Goal: Task Accomplishment & Management: Complete application form

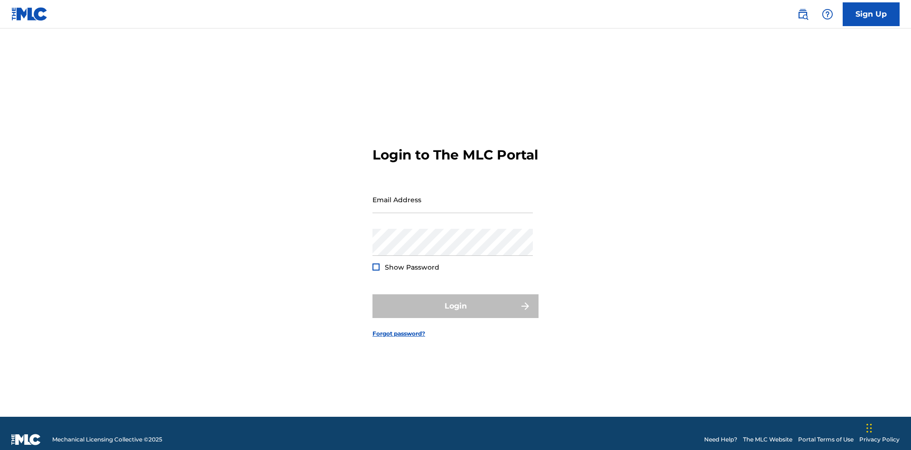
scroll to position [12, 0]
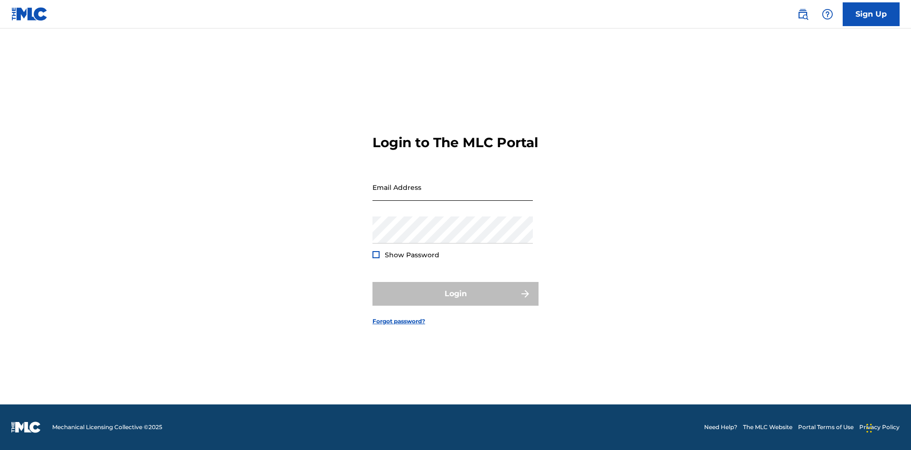
click at [453, 195] on input "Email Address" at bounding box center [453, 187] width 160 height 27
type input "[PERSON_NAME][EMAIL_ADDRESS][PERSON_NAME][DOMAIN_NAME]"
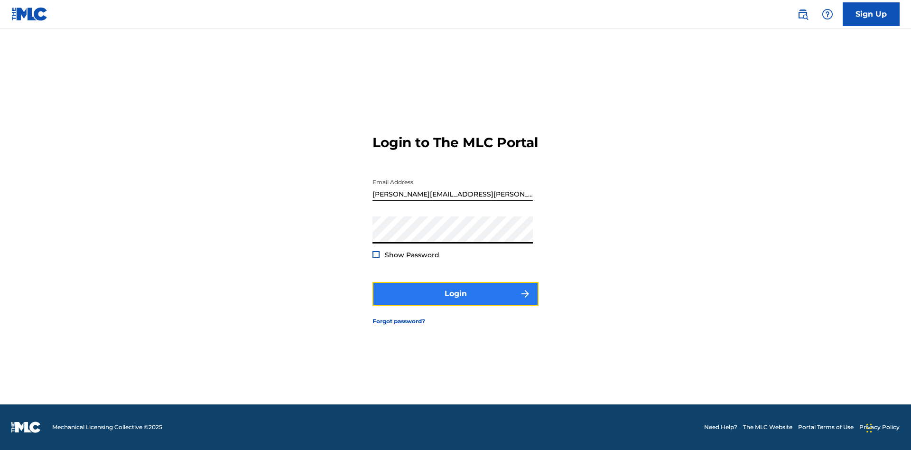
click at [456, 302] on button "Login" at bounding box center [456, 294] width 166 height 24
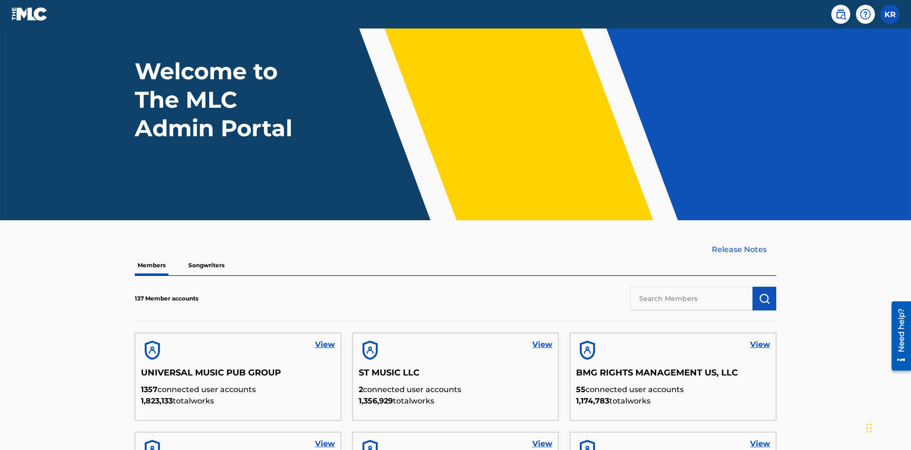
scroll to position [270, 0]
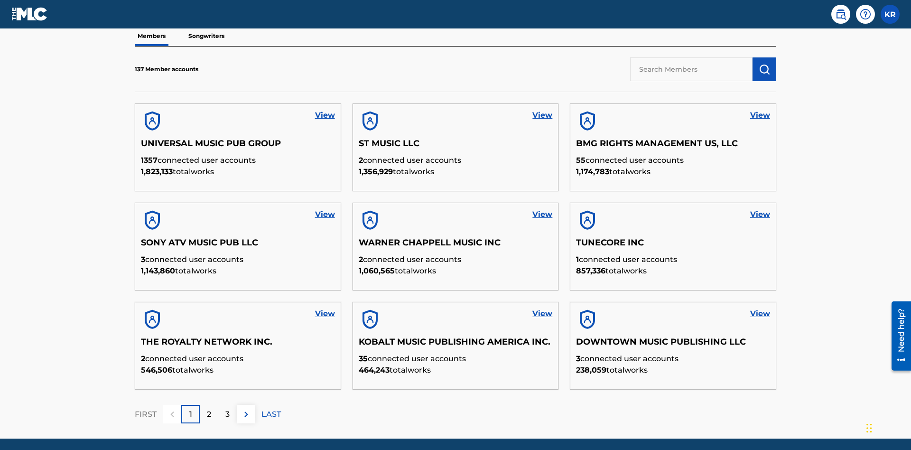
click at [692, 69] on input "text" at bounding box center [691, 69] width 122 height 24
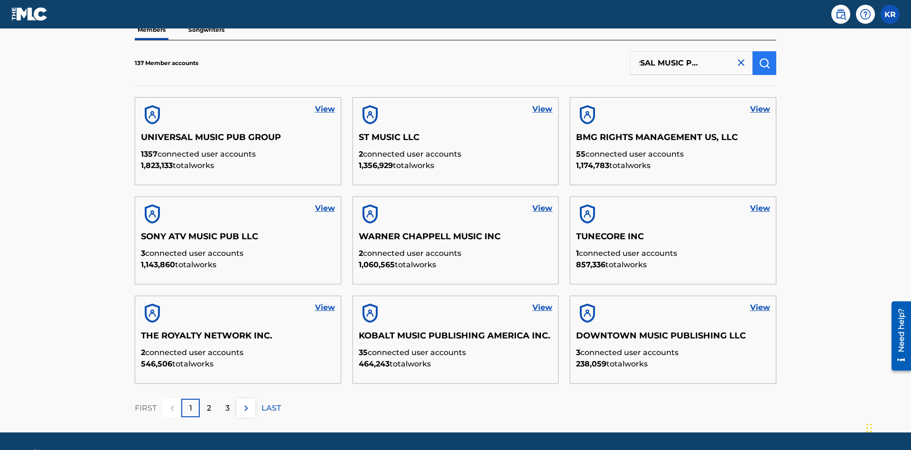
type input "UNIVERSAL MUSIC PUB GROUP"
click at [765, 63] on img "submit" at bounding box center [764, 62] width 11 height 11
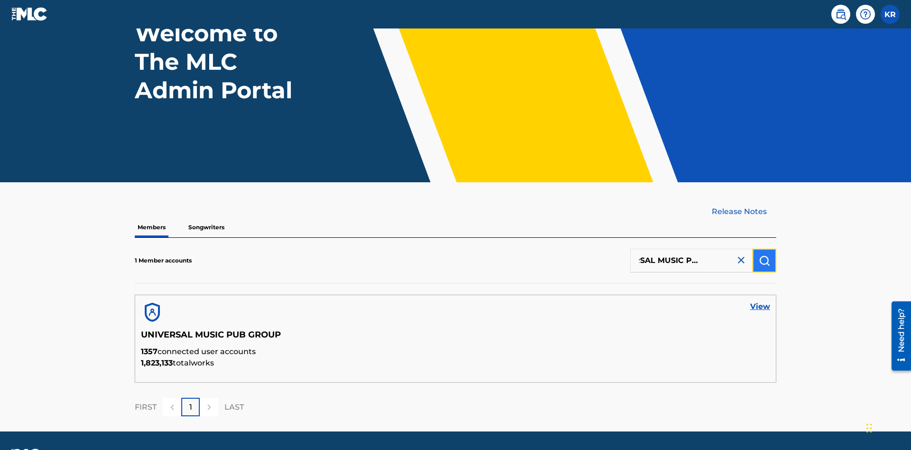
scroll to position [106, 0]
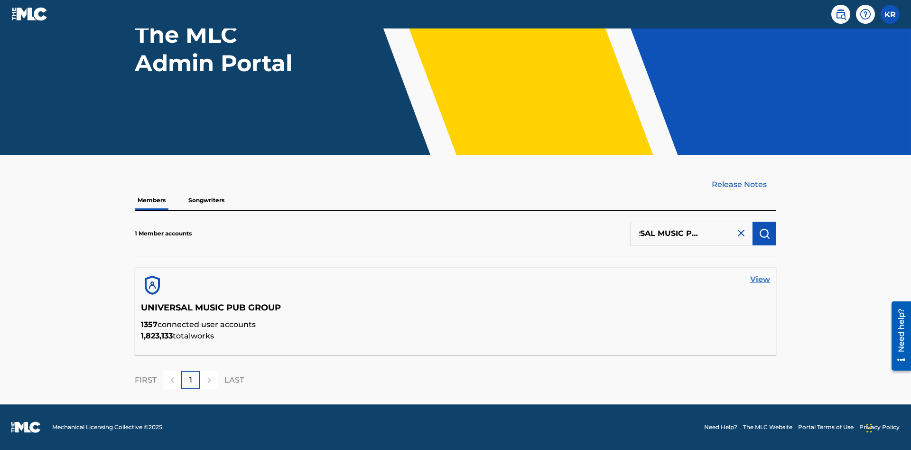
click at [760, 280] on link "View" at bounding box center [760, 279] width 20 height 11
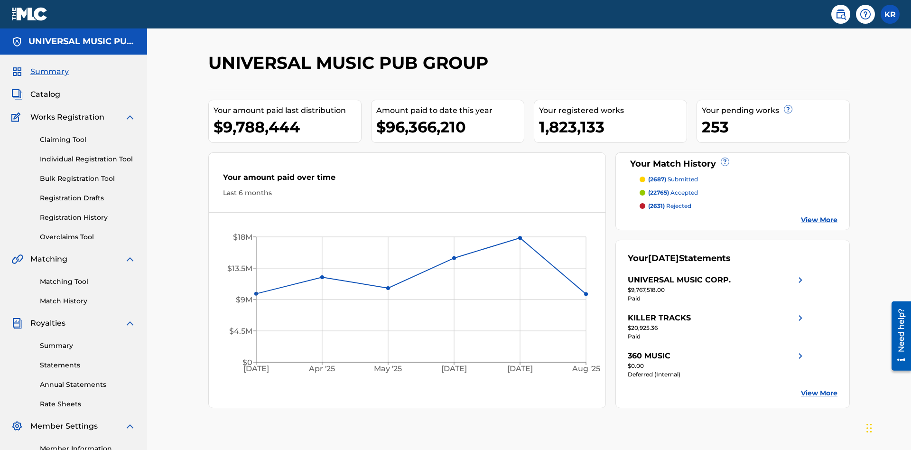
scroll to position [97, 0]
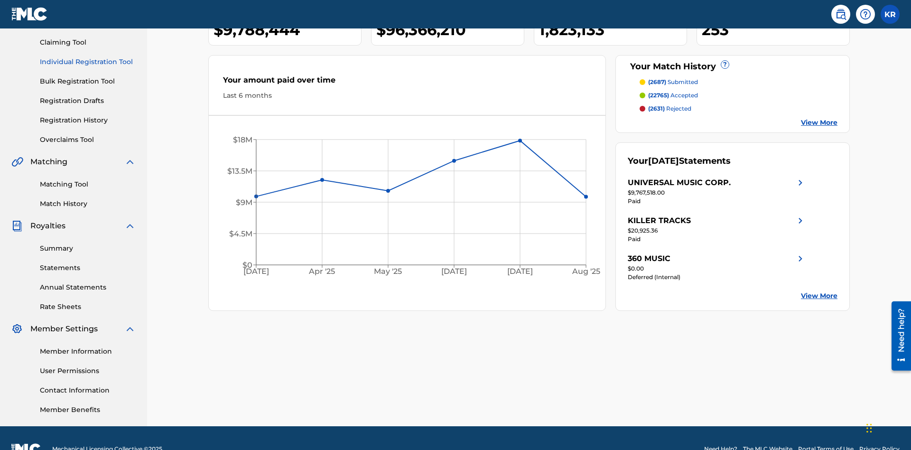
click at [88, 62] on link "Individual Registration Tool" at bounding box center [88, 62] width 96 height 10
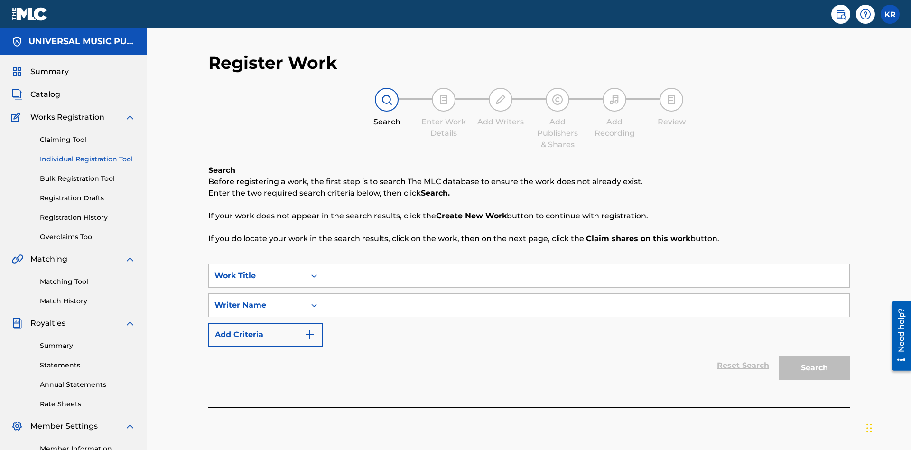
scroll to position [119, 0]
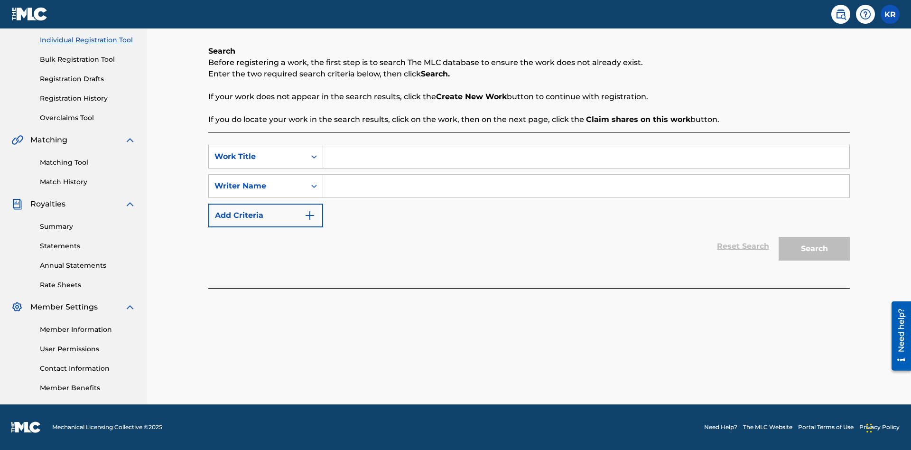
click at [586, 157] on input "Search Form" at bounding box center [586, 156] width 526 height 23
type input "My Favorite Dummy Music Work"
click at [586, 186] on input "Search Form" at bounding box center [586, 186] width 526 height 23
type input "QWERTYUIOP"
click at [815, 249] on button "Search" at bounding box center [814, 249] width 71 height 24
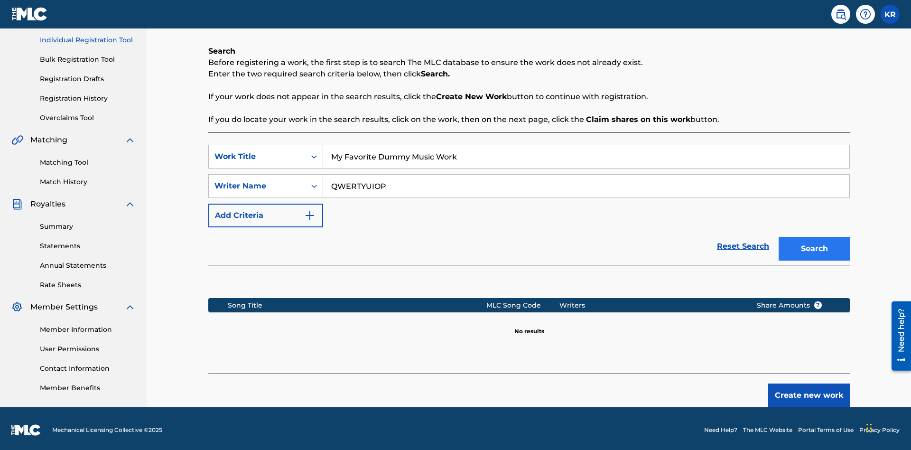
scroll to position [122, 0]
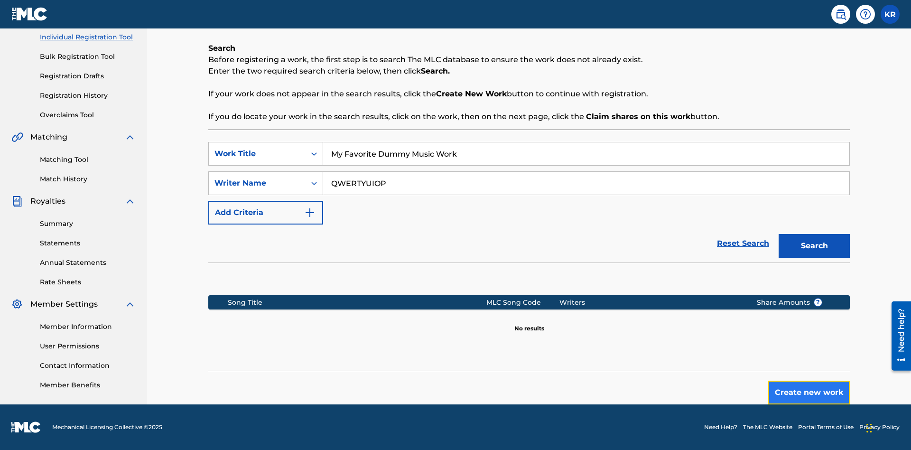
click at [809, 393] on button "Create new work" at bounding box center [809, 393] width 82 height 24
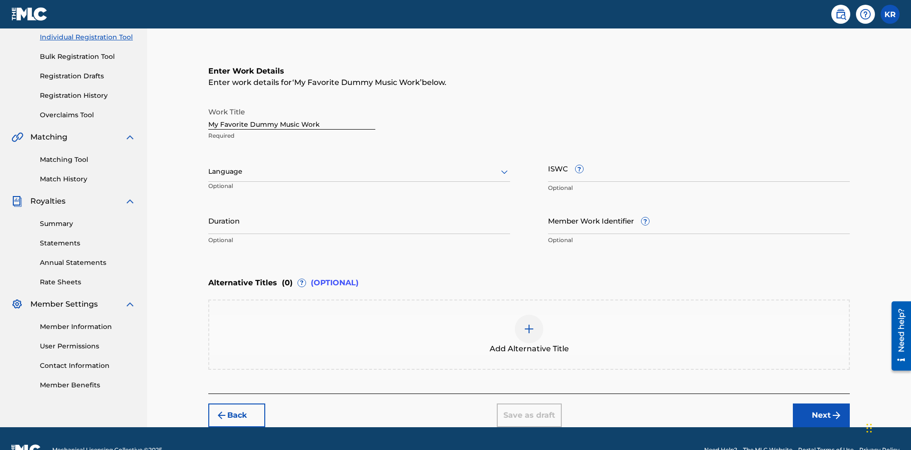
scroll to position [145, 0]
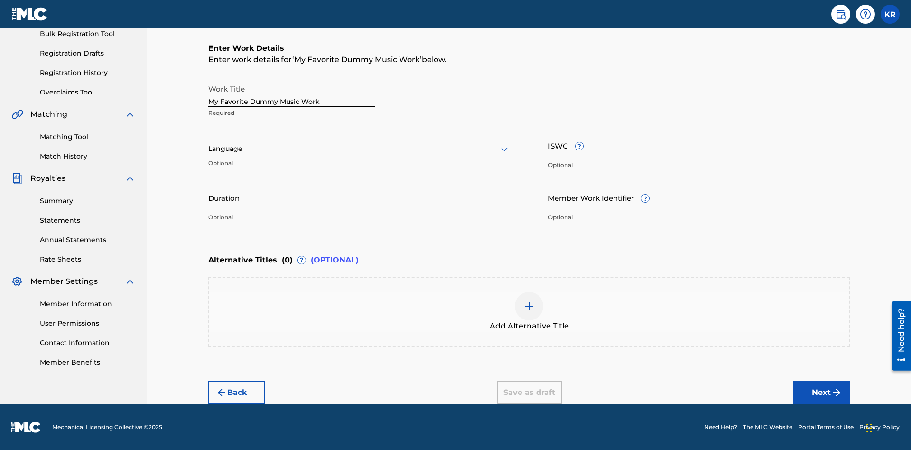
click at [359, 197] on input "Duration" at bounding box center [359, 197] width 302 height 27
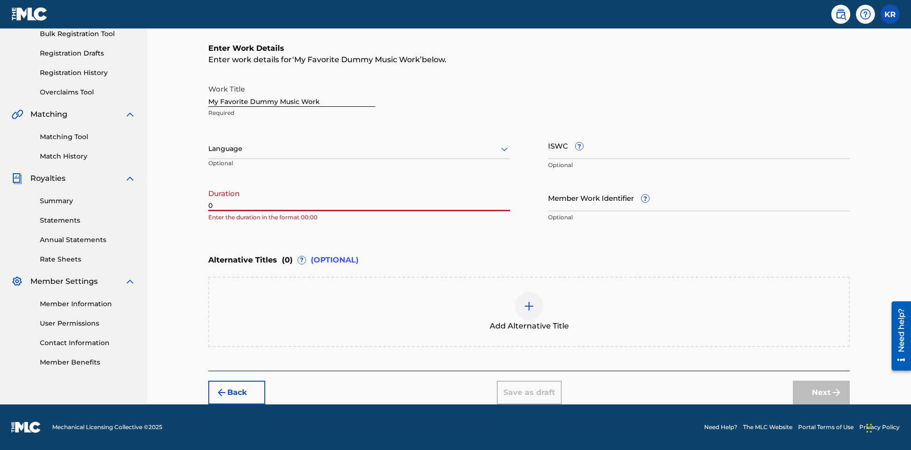
click at [359, 197] on input "0" at bounding box center [359, 197] width 302 height 27
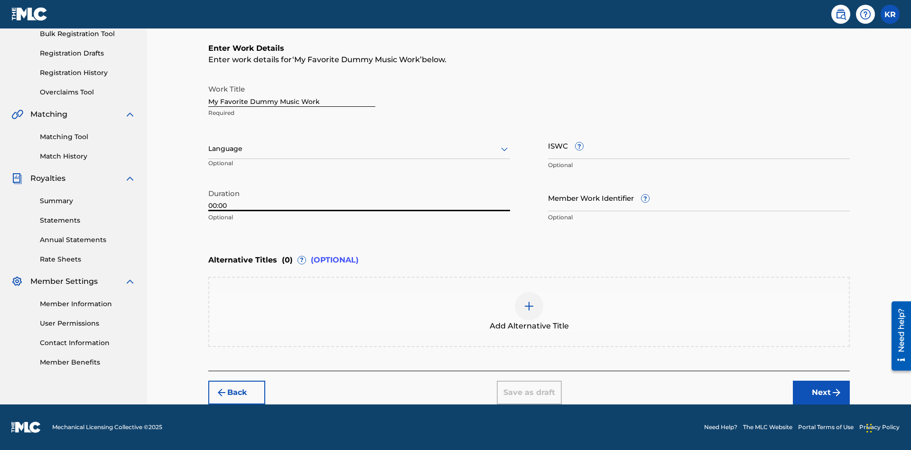
type input "00:00"
click at [505, 149] on icon at bounding box center [504, 148] width 11 height 11
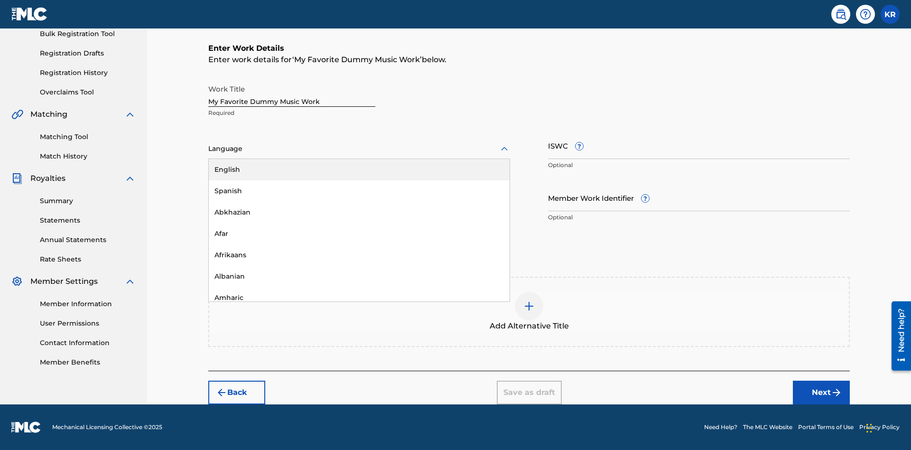
click at [359, 191] on div "Spanish" at bounding box center [359, 190] width 301 height 21
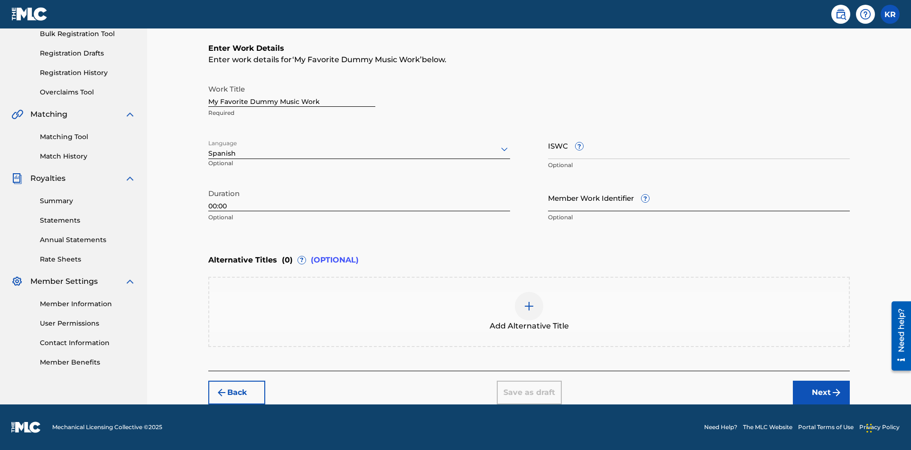
click at [699, 197] on input "Member Work Identifier ?" at bounding box center [699, 197] width 302 height 27
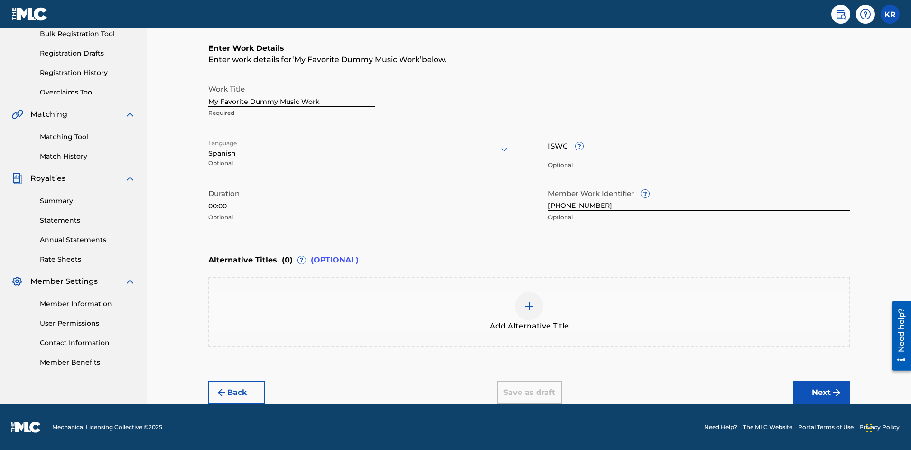
type input "[PHONE_NUMBER]"
click at [699, 145] on input "ISWC ?" at bounding box center [699, 145] width 302 height 27
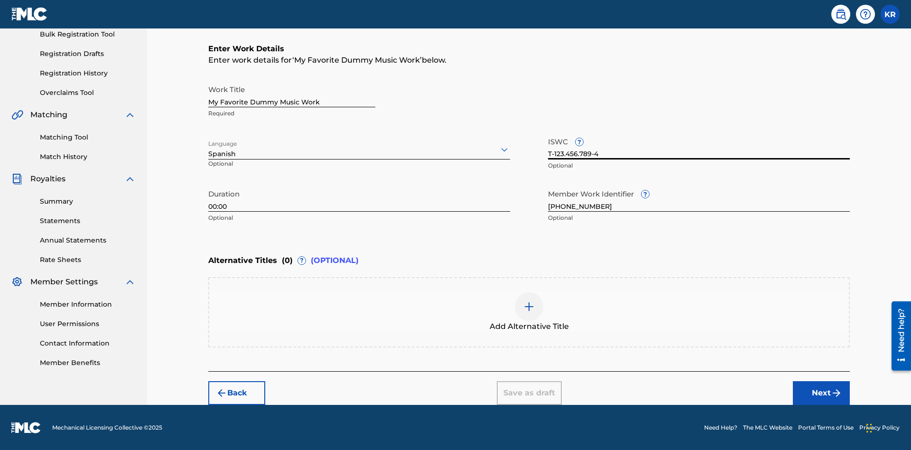
scroll to position [144, 0]
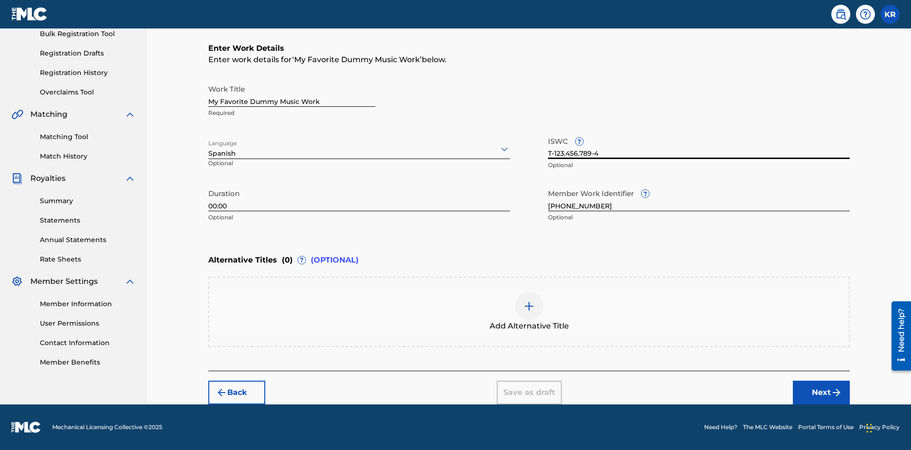
type input "T-123.456.789-4"
click at [529, 311] on img at bounding box center [529, 305] width 11 height 11
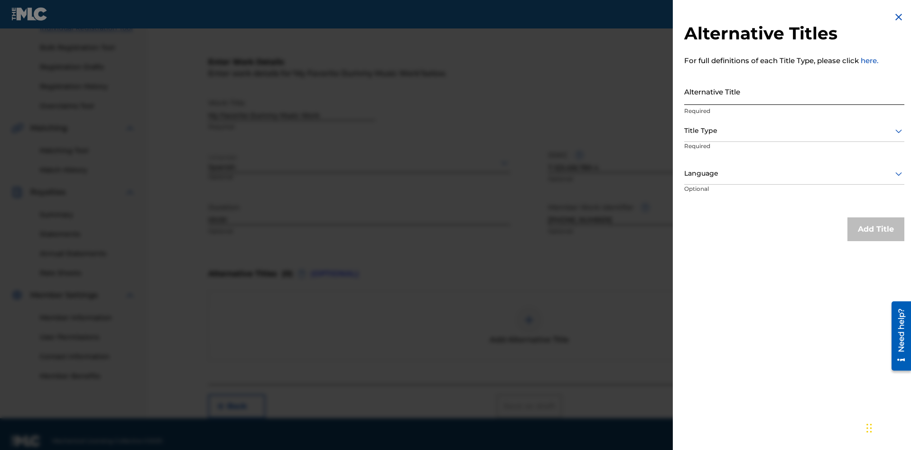
click at [795, 91] on input "Alternative Title" at bounding box center [794, 91] width 220 height 27
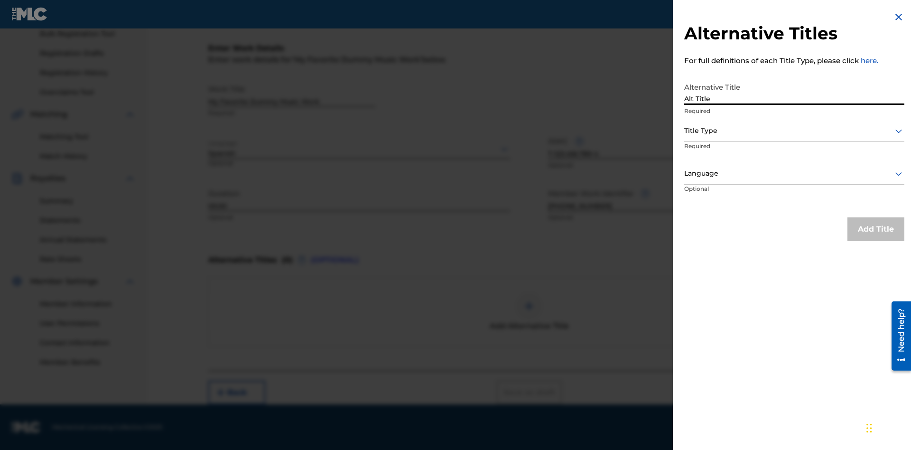
type input "Alt Title"
click at [795, 131] on div at bounding box center [794, 131] width 220 height 12
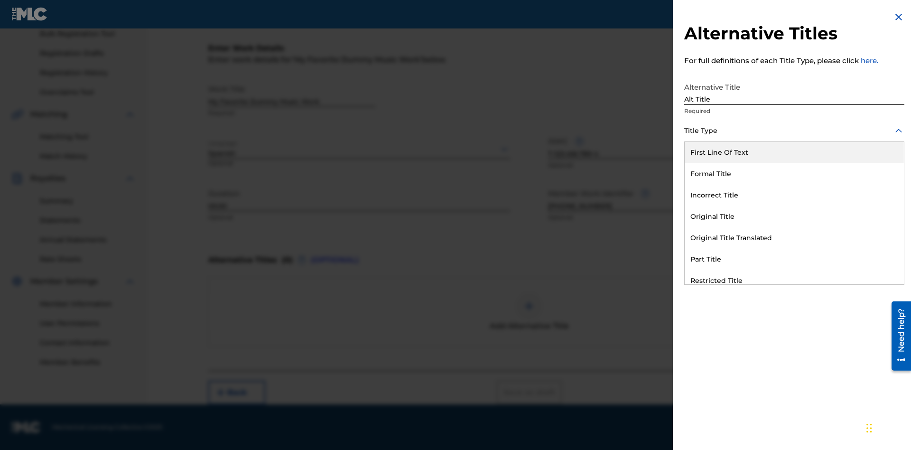
click at [795, 216] on div "Original Title" at bounding box center [794, 216] width 219 height 21
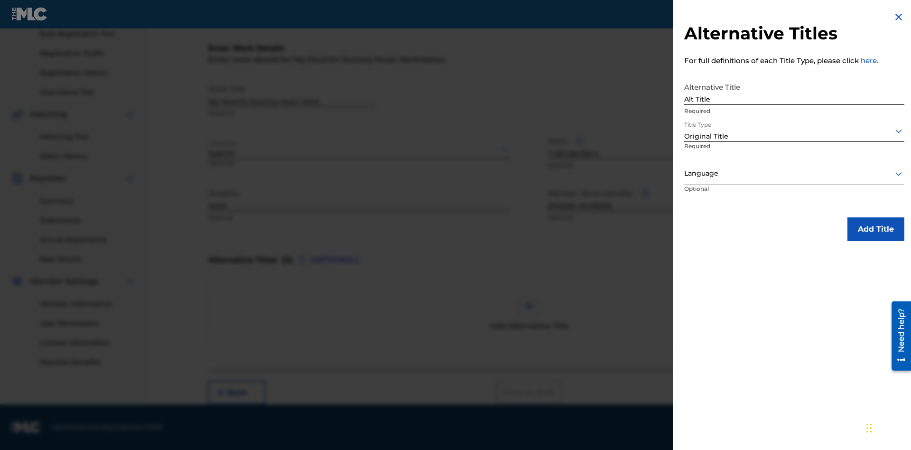
click at [795, 173] on div at bounding box center [794, 174] width 220 height 12
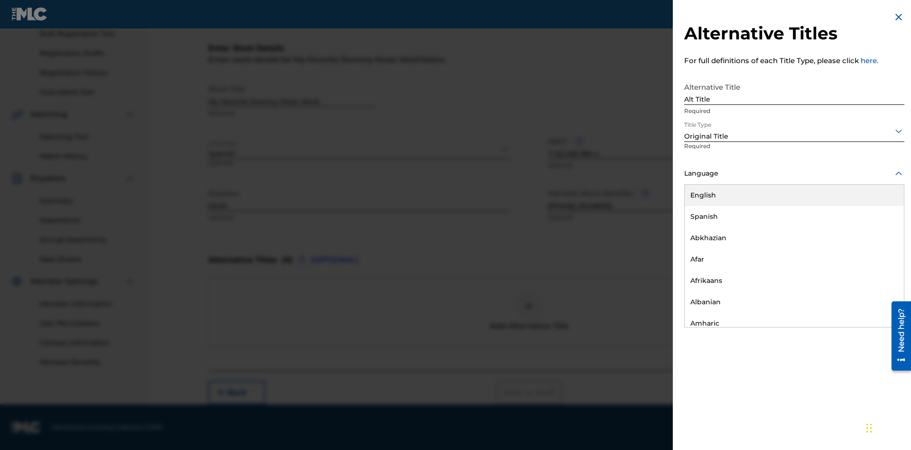
click at [876, 229] on button "Add Title" at bounding box center [876, 229] width 57 height 24
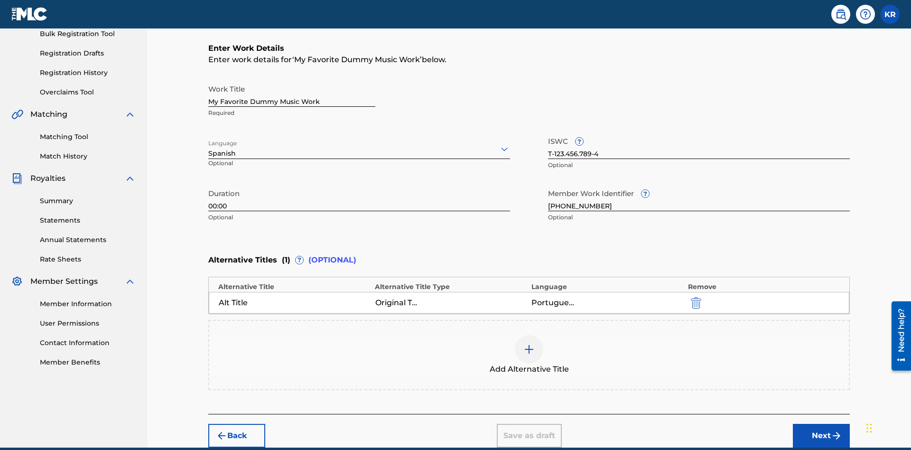
click at [529, 335] on div at bounding box center [529, 349] width 28 height 28
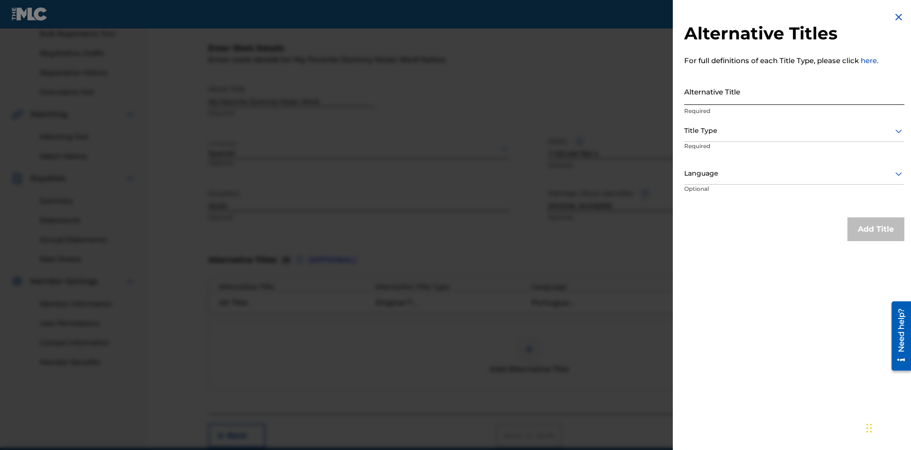
click at [795, 91] on input "Alternative Title" at bounding box center [794, 91] width 220 height 27
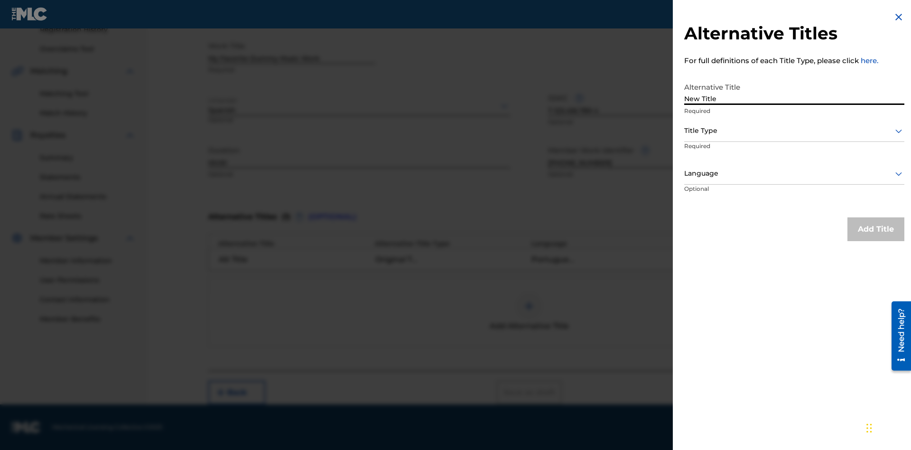
type input "New Title"
click at [795, 131] on div at bounding box center [794, 131] width 220 height 12
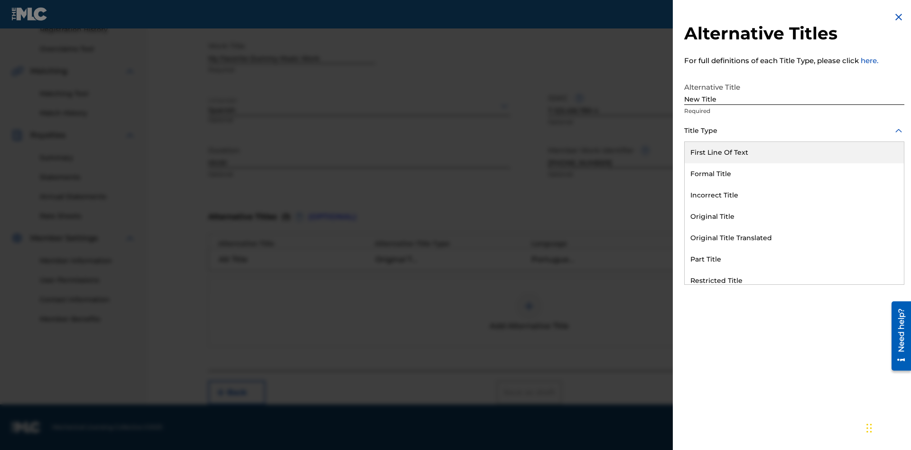
click at [795, 195] on div "Incorrect Title" at bounding box center [794, 195] width 219 height 21
click at [795, 173] on div at bounding box center [794, 174] width 220 height 12
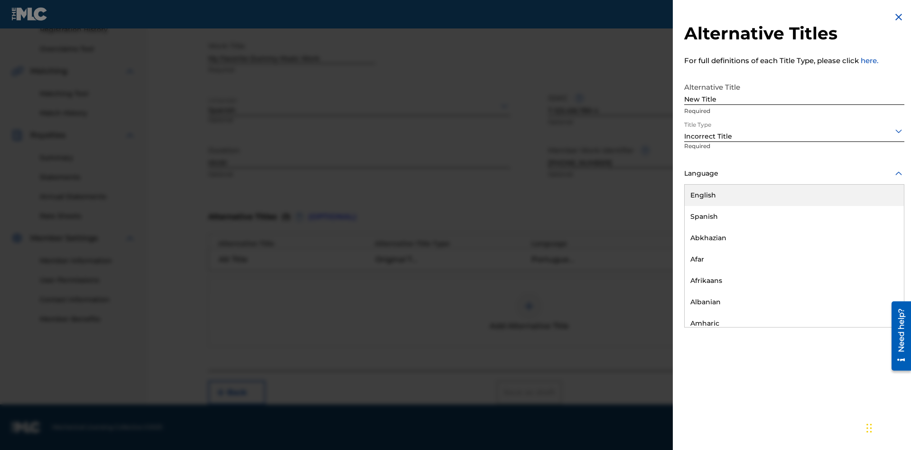
click at [795, 195] on div "English" at bounding box center [794, 195] width 219 height 21
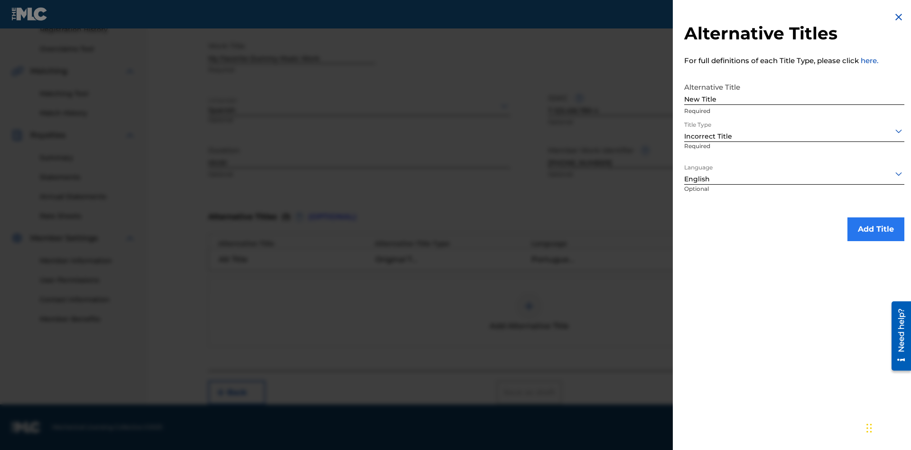
click at [876, 229] on button "Add Title" at bounding box center [876, 229] width 57 height 24
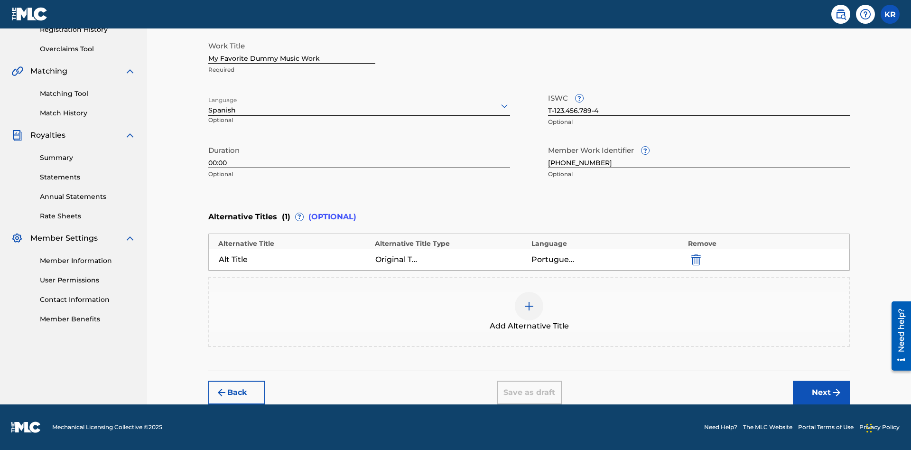
click at [529, 312] on div at bounding box center [529, 306] width 28 height 28
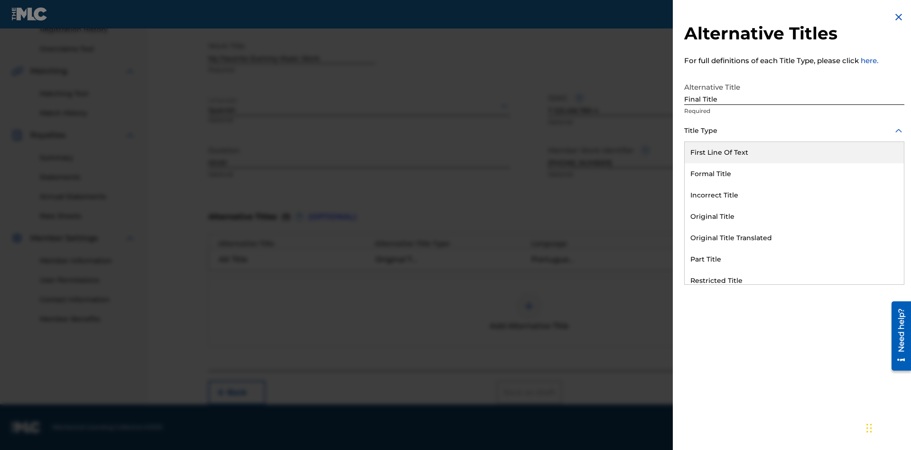
click at [795, 259] on div "Part Title" at bounding box center [794, 259] width 219 height 21
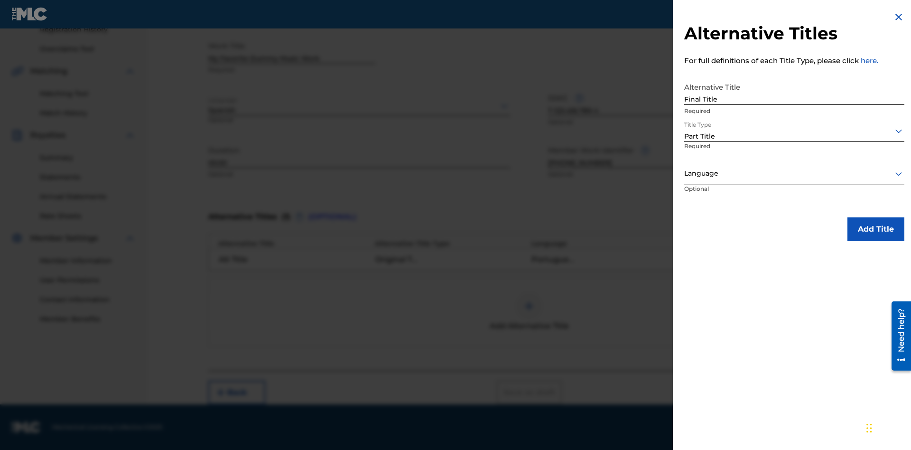
click at [795, 173] on div at bounding box center [794, 174] width 220 height 12
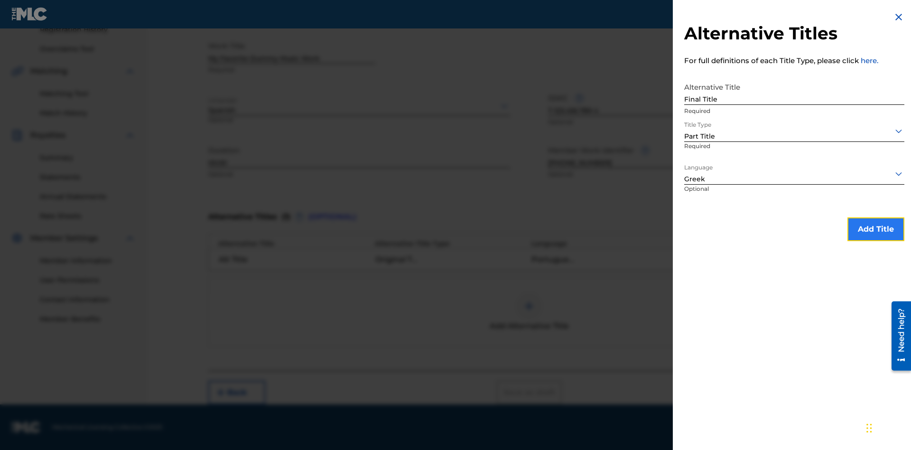
click at [876, 229] on button "Add Title" at bounding box center [876, 229] width 57 height 24
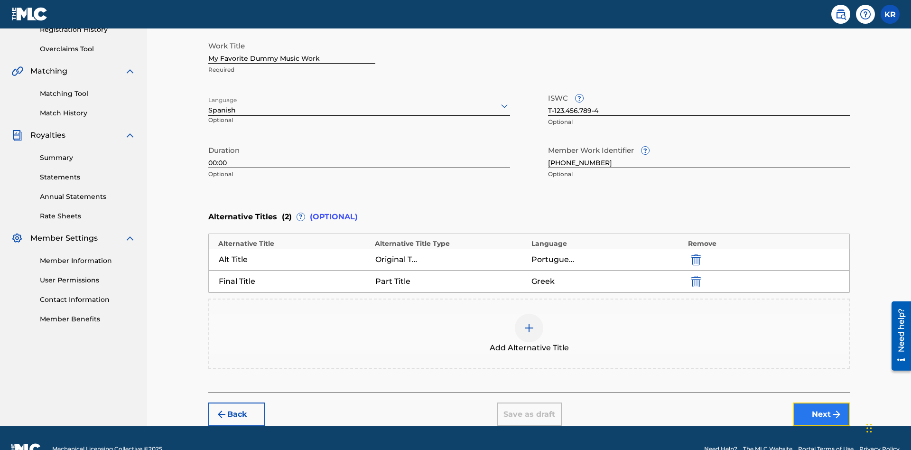
click at [822, 403] on button "Next" at bounding box center [821, 415] width 57 height 24
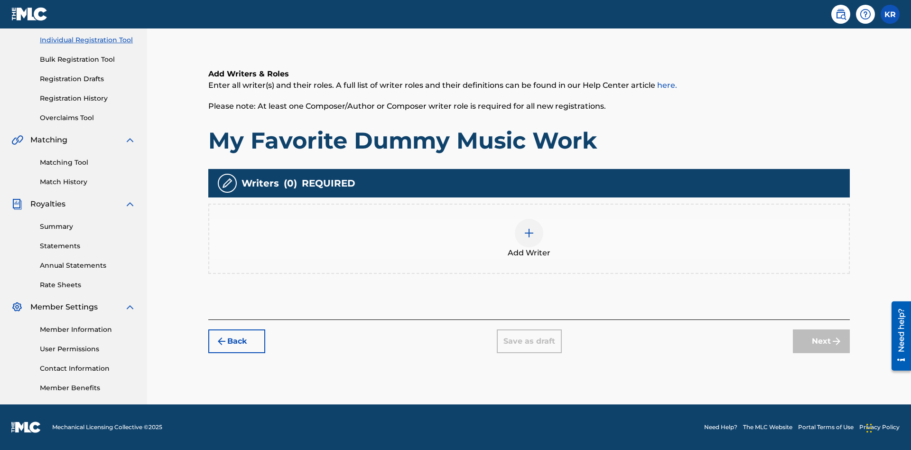
click at [529, 238] on img at bounding box center [529, 232] width 11 height 11
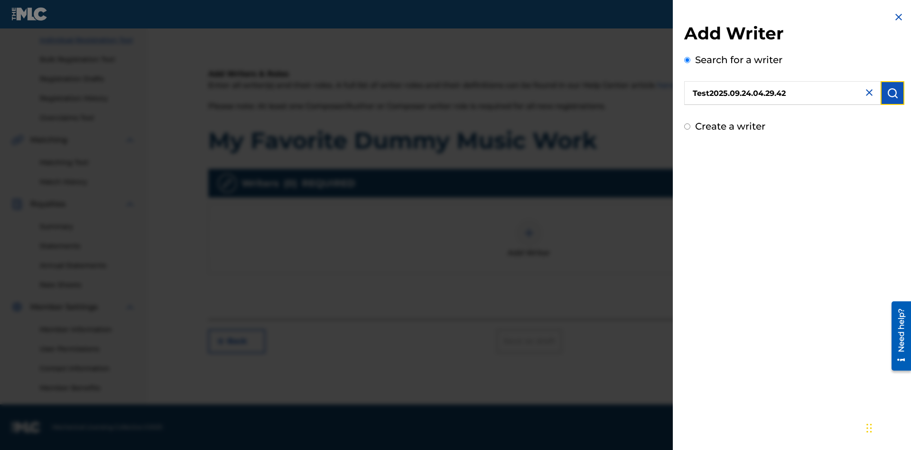
click at [893, 93] on img "submit" at bounding box center [892, 92] width 11 height 11
click at [688, 130] on input "Create a writer" at bounding box center [687, 126] width 6 height 6
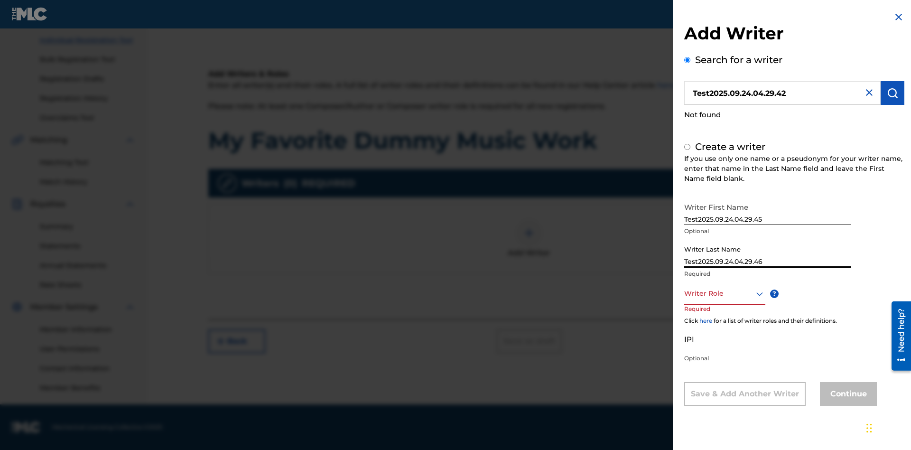
click at [724, 293] on div at bounding box center [724, 294] width 81 height 12
click at [768, 339] on input "IPI" at bounding box center [767, 338] width 167 height 27
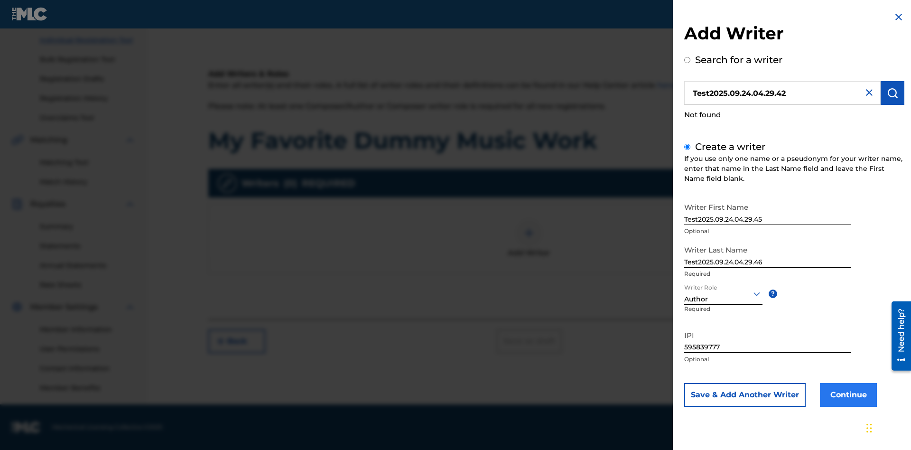
click at [847, 394] on button "Continue" at bounding box center [848, 395] width 57 height 24
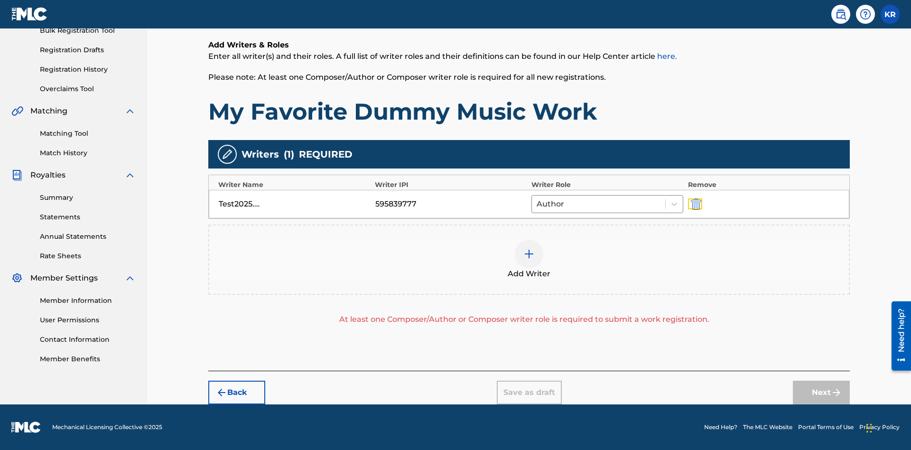
click at [695, 204] on img "submit" at bounding box center [696, 203] width 10 height 11
click at [529, 248] on img at bounding box center [529, 253] width 11 height 11
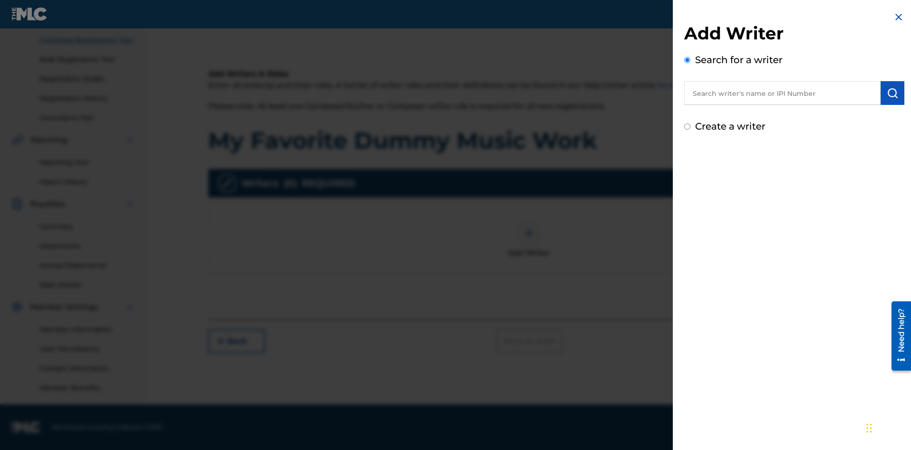
click at [783, 93] on input "text" at bounding box center [782, 93] width 197 height 24
type input "[PERSON_NAME]"
click at [893, 93] on img "submit" at bounding box center [892, 92] width 11 height 11
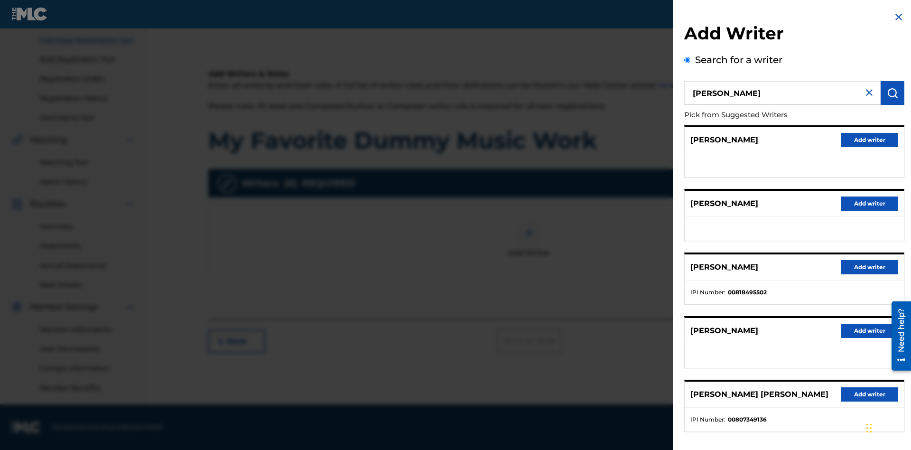
radio input "false"
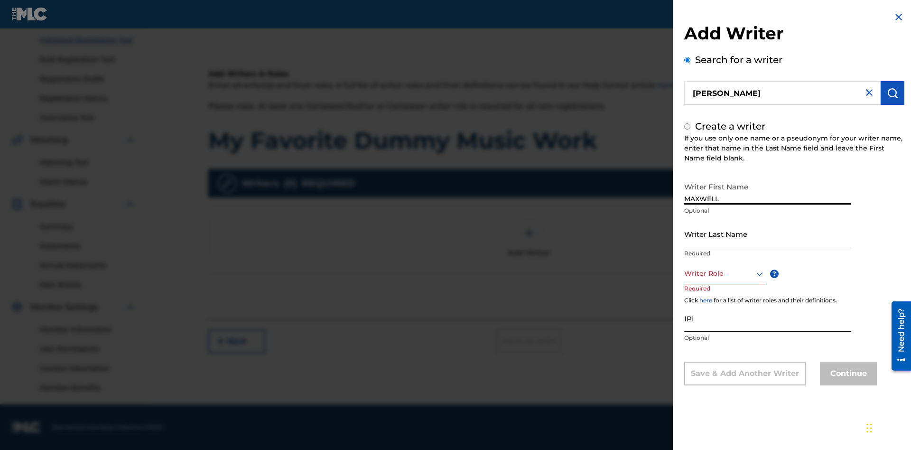
type input "MAXWELL"
click at [768, 234] on input "Writer Last Name" at bounding box center [767, 233] width 167 height 27
type input "[PERSON_NAME]"
radio input "false"
radio input "true"
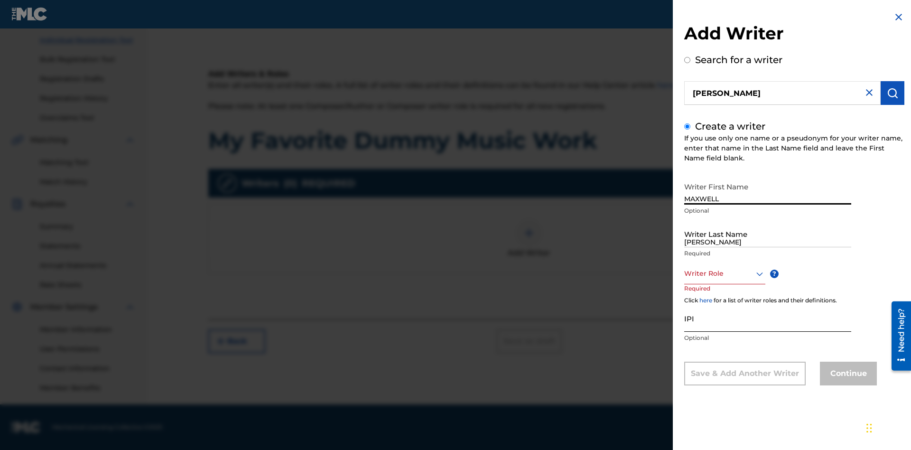
type input "[PERSON_NAME]"
click at [768, 318] on input "IPI" at bounding box center [767, 318] width 167 height 27
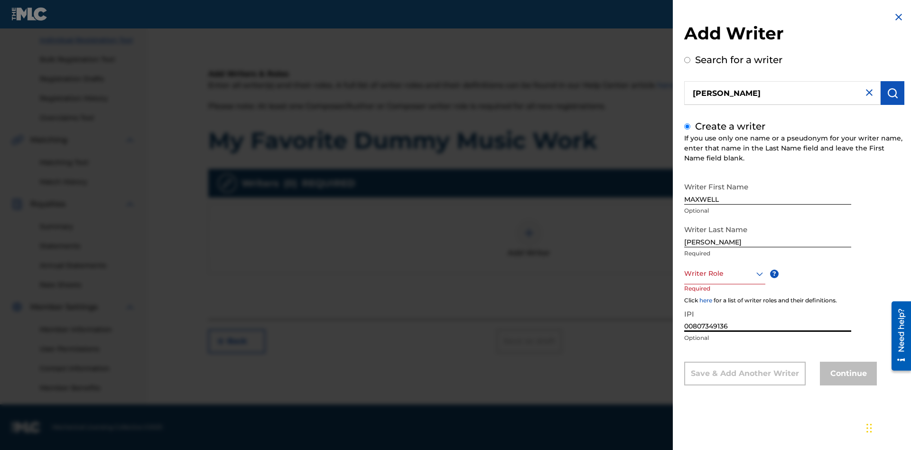
type input "00807349136"
click at [724, 273] on div at bounding box center [724, 274] width 81 height 12
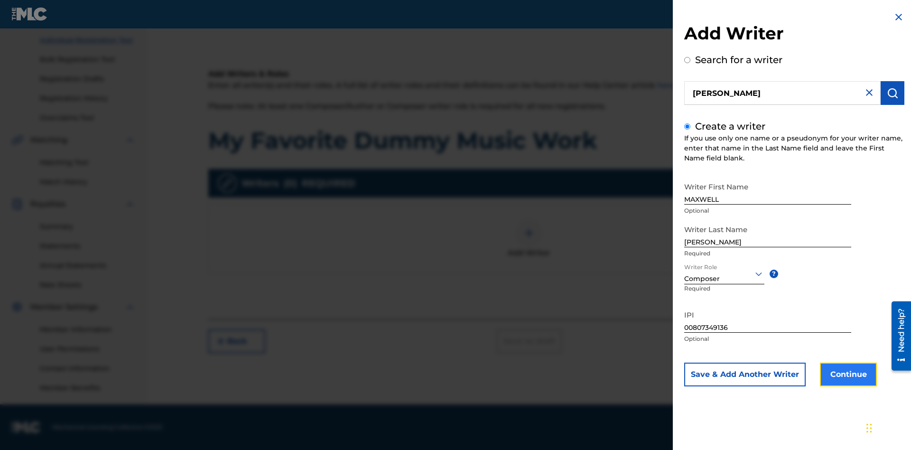
click at [847, 375] on button "Continue" at bounding box center [848, 375] width 57 height 24
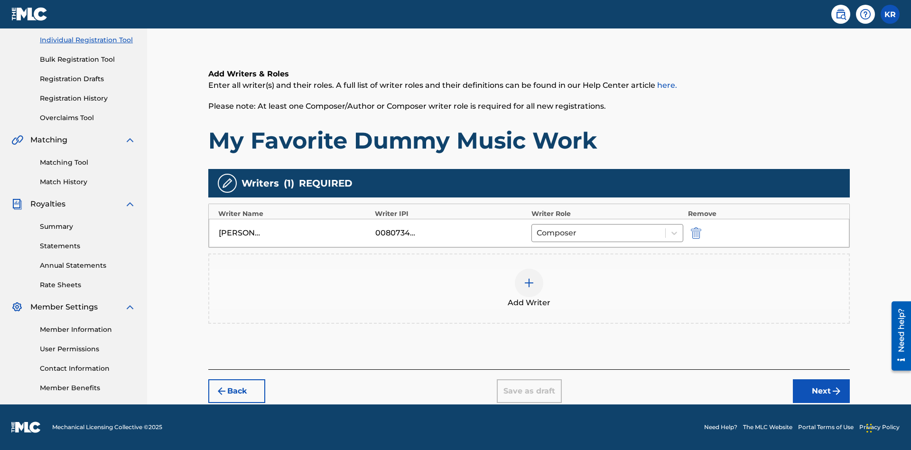
click at [529, 289] on div at bounding box center [529, 283] width 28 height 28
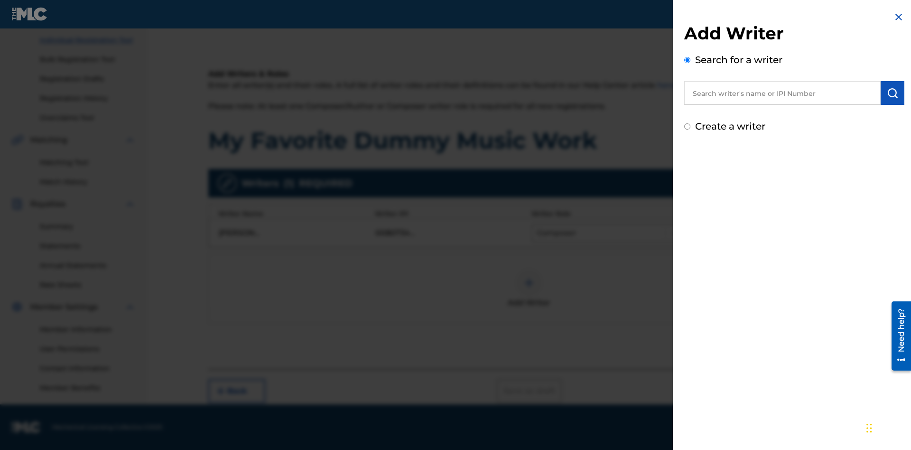
click at [783, 93] on input "text" at bounding box center [782, 93] width 197 height 24
type input "[PERSON_NAME]"
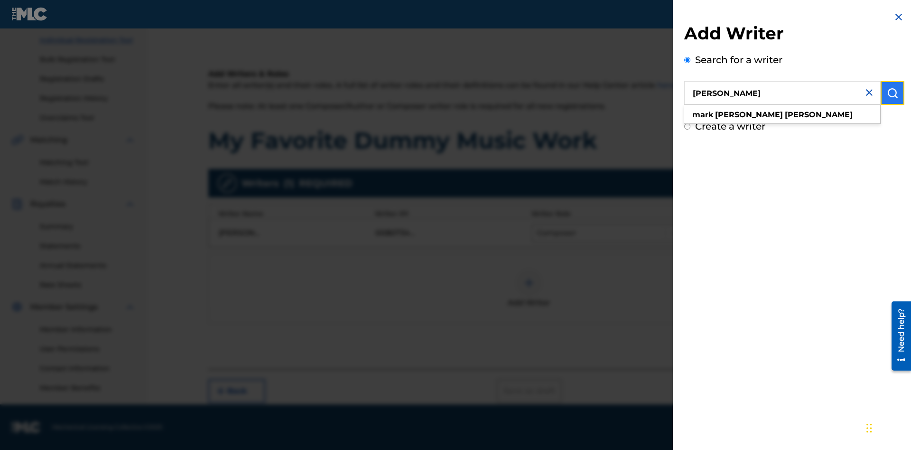
click at [893, 93] on img "submit" at bounding box center [892, 92] width 11 height 11
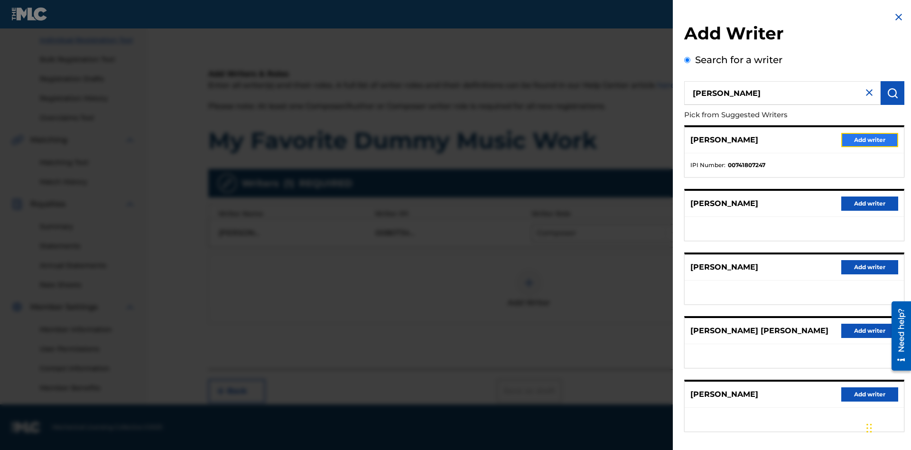
click at [870, 140] on button "Add writer" at bounding box center [870, 140] width 57 height 14
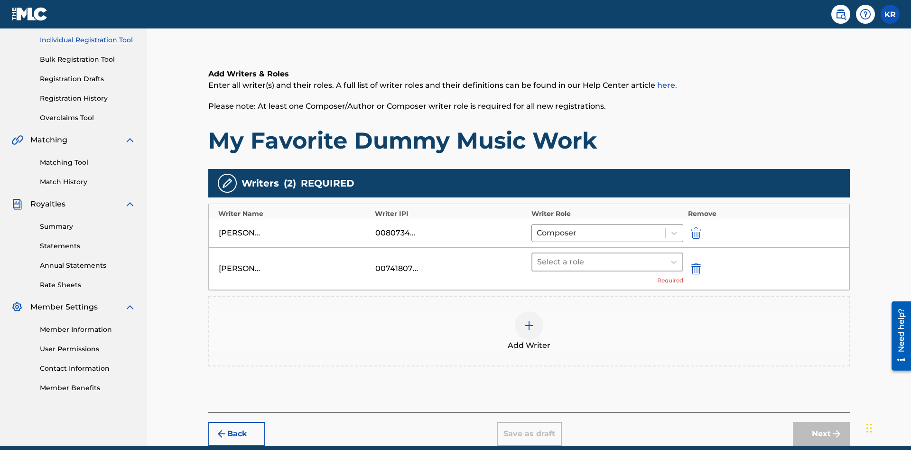
click at [538, 256] on input "text" at bounding box center [538, 261] width 2 height 11
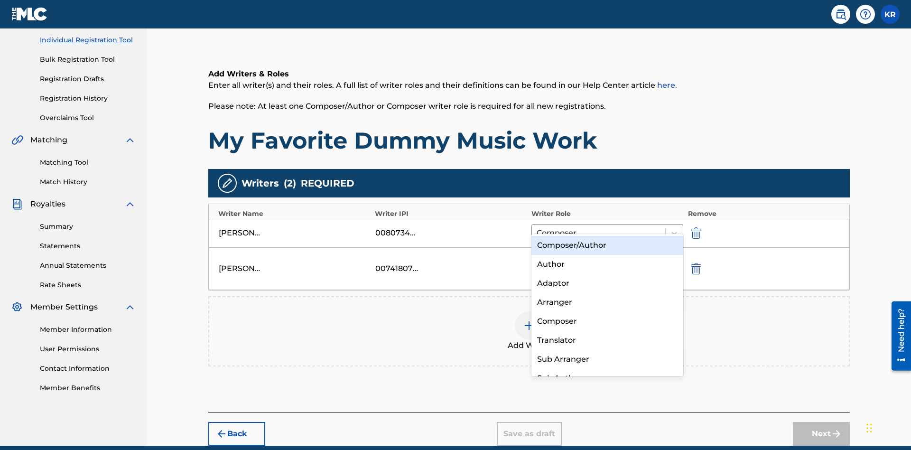
click at [607, 340] on div "Translator" at bounding box center [608, 340] width 152 height 19
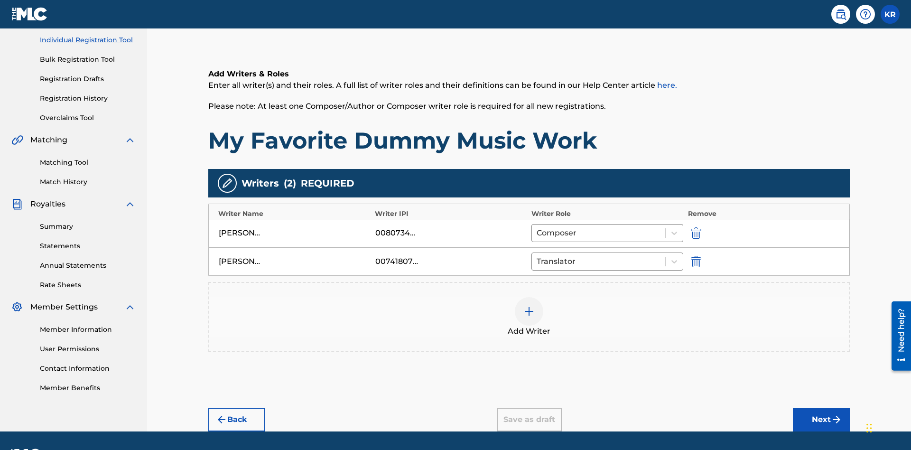
click at [529, 297] on div at bounding box center [529, 311] width 28 height 28
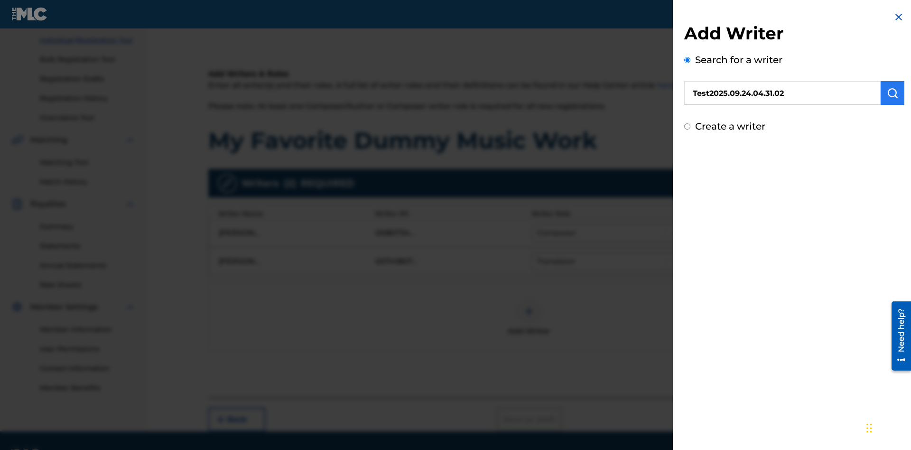
type input "Test2025.09.24.04.31.02"
click at [893, 93] on img "submit" at bounding box center [892, 92] width 11 height 11
click at [688, 167] on input "Create a writer" at bounding box center [687, 167] width 6 height 6
radio input "false"
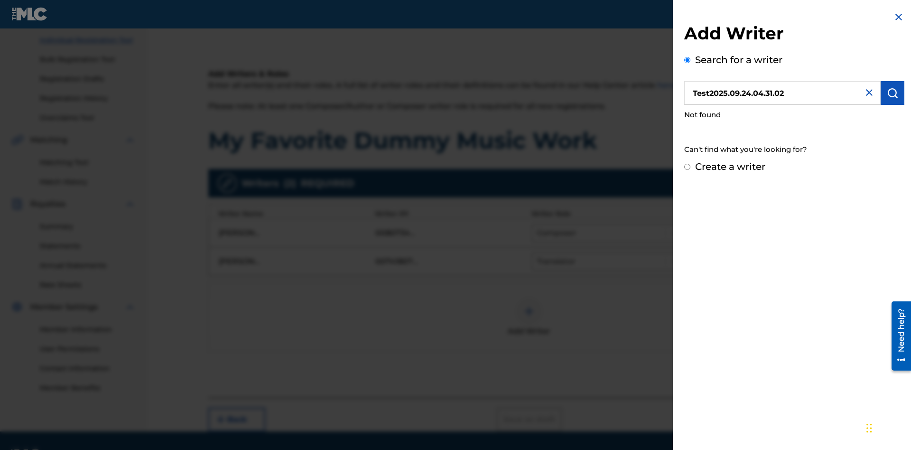
radio input "true"
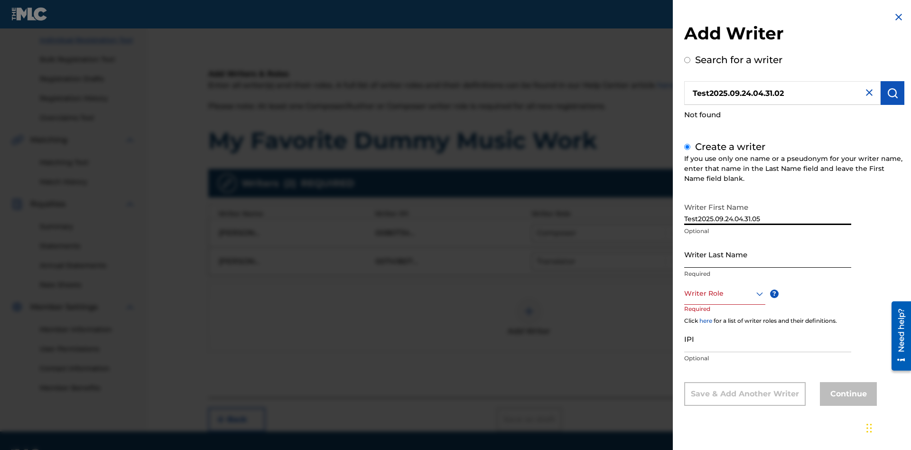
type input "Test2025.09.24.04.31.05"
click at [768, 254] on input "Writer Last Name" at bounding box center [767, 254] width 167 height 27
type input "Test2025.09.24.04.31.06"
click at [724, 293] on div at bounding box center [724, 294] width 81 height 12
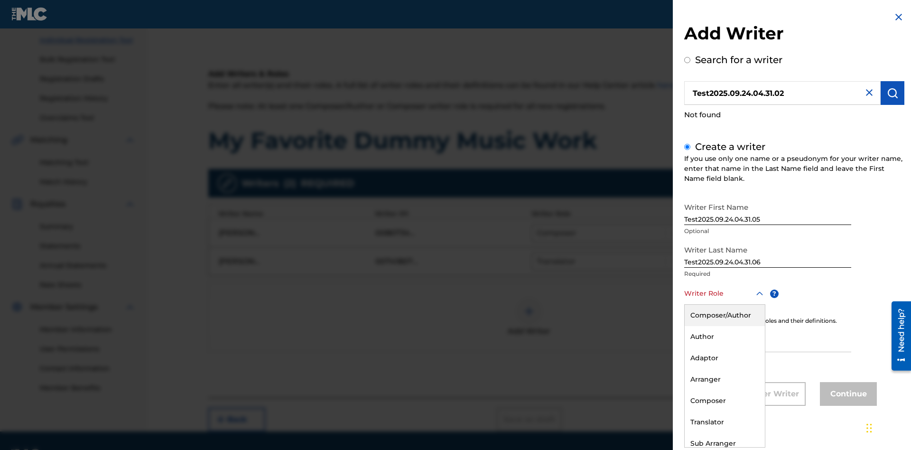
click at [724, 422] on div "Translator" at bounding box center [725, 422] width 80 height 21
click at [768, 339] on input "IPI" at bounding box center [767, 338] width 167 height 27
click at [847, 394] on button "Continue" at bounding box center [848, 394] width 57 height 24
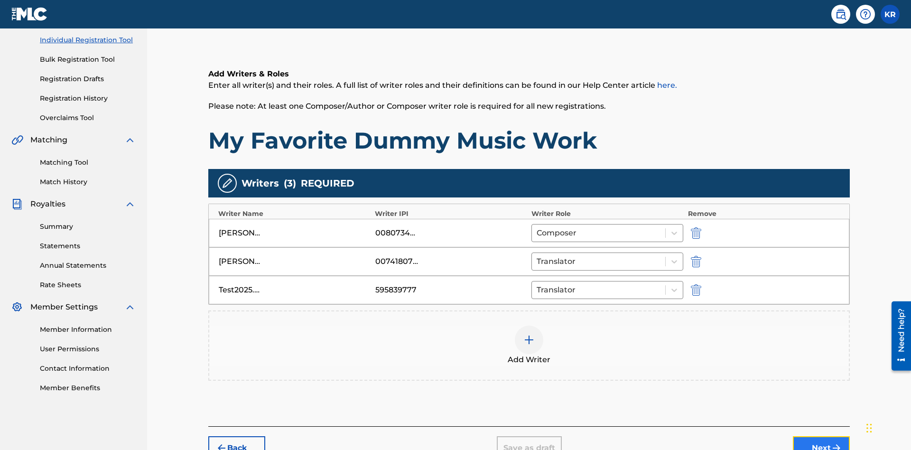
click at [822, 436] on button "Next" at bounding box center [821, 448] width 57 height 24
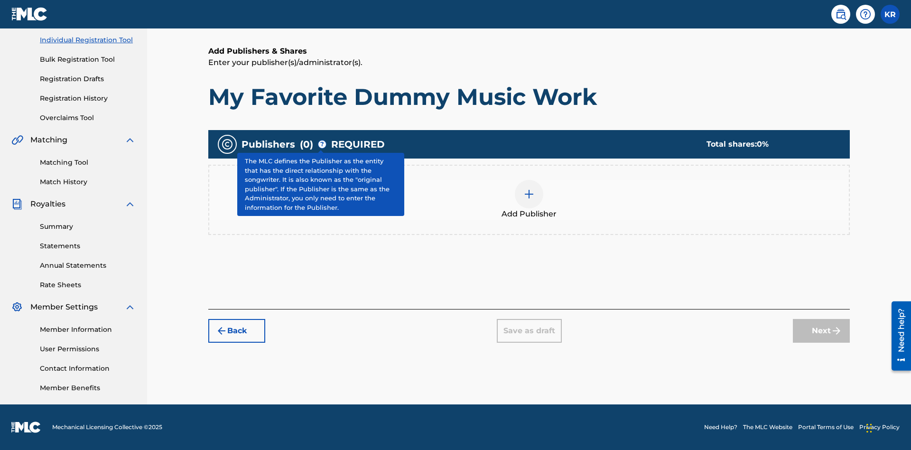
click at [529, 194] on img at bounding box center [529, 193] width 11 height 11
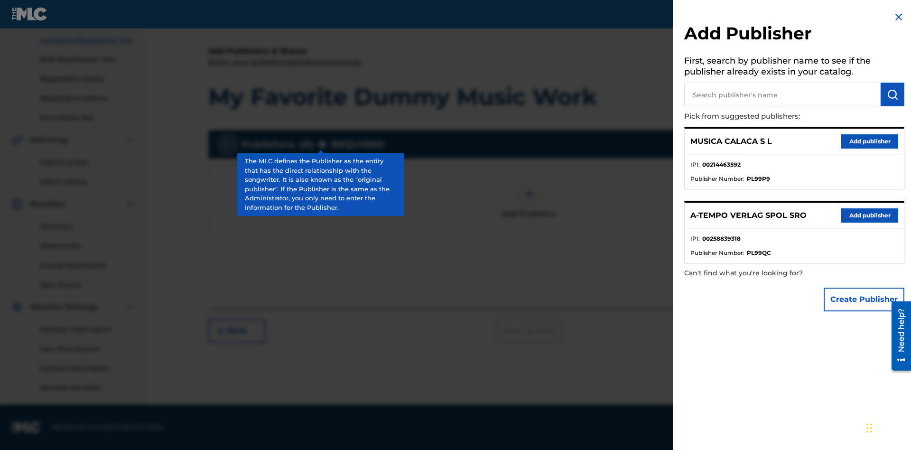
click at [783, 94] on input "text" at bounding box center [782, 95] width 197 height 24
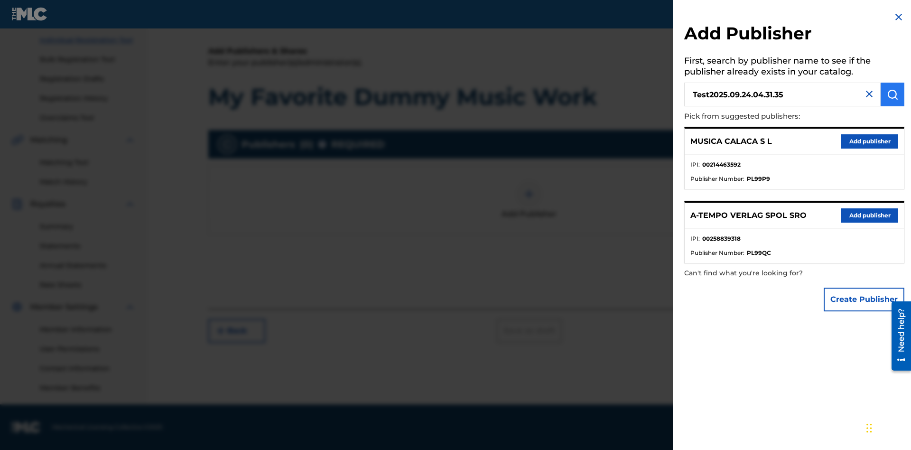
type input "Test2025.09.24.04.31.35"
click at [893, 94] on img "submit" at bounding box center [892, 94] width 11 height 11
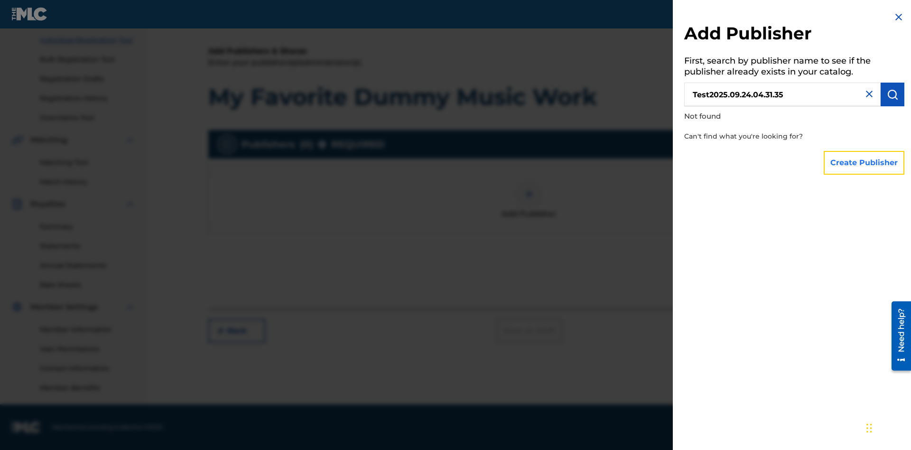
click at [865, 162] on button "Create Publisher" at bounding box center [864, 163] width 81 height 24
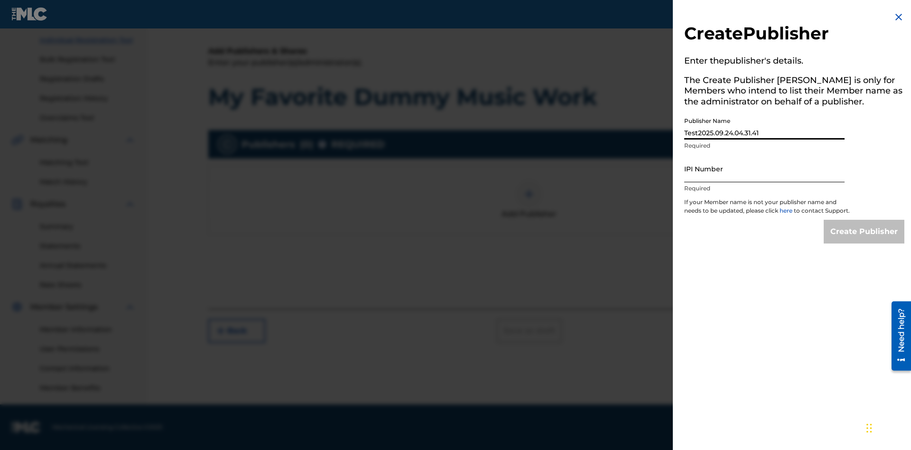
click at [765, 169] on input "IPI Number" at bounding box center [764, 168] width 160 height 27
click at [865, 240] on input "Create Publisher" at bounding box center [864, 232] width 81 height 24
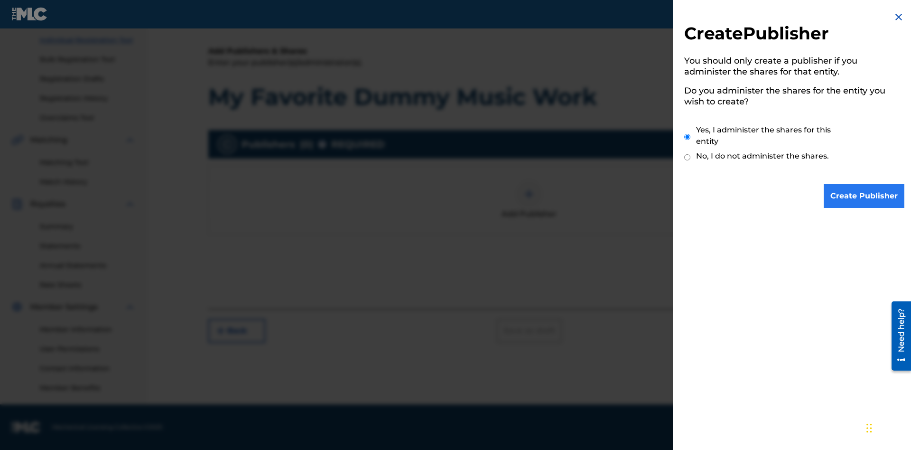
click at [688, 137] on input "Yes, I administer the shares for this entity" at bounding box center [687, 137] width 6 height 20
click at [865, 196] on input "Create Publisher" at bounding box center [864, 196] width 81 height 24
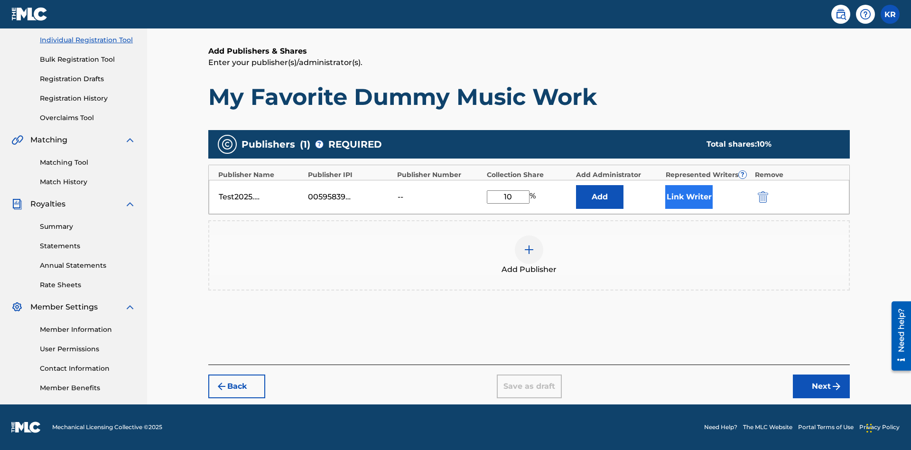
type input "10"
click at [689, 197] on button "Link Writer" at bounding box center [688, 197] width 47 height 24
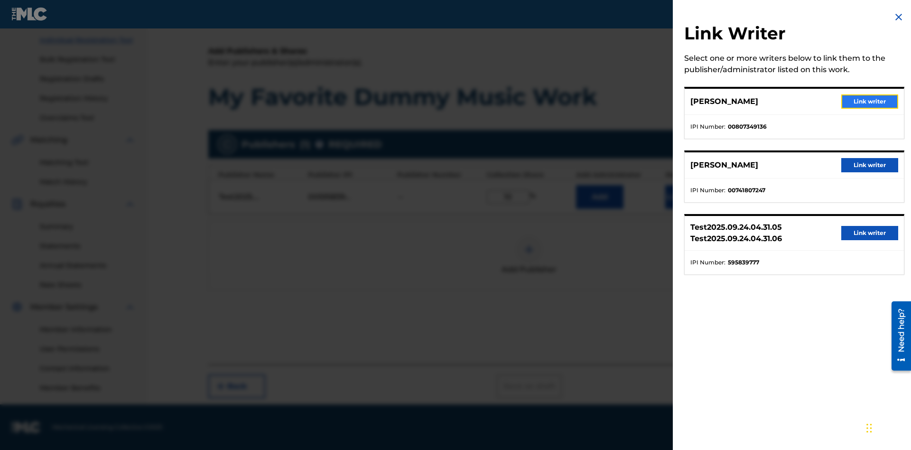
click at [870, 102] on button "Link writer" at bounding box center [870, 101] width 57 height 14
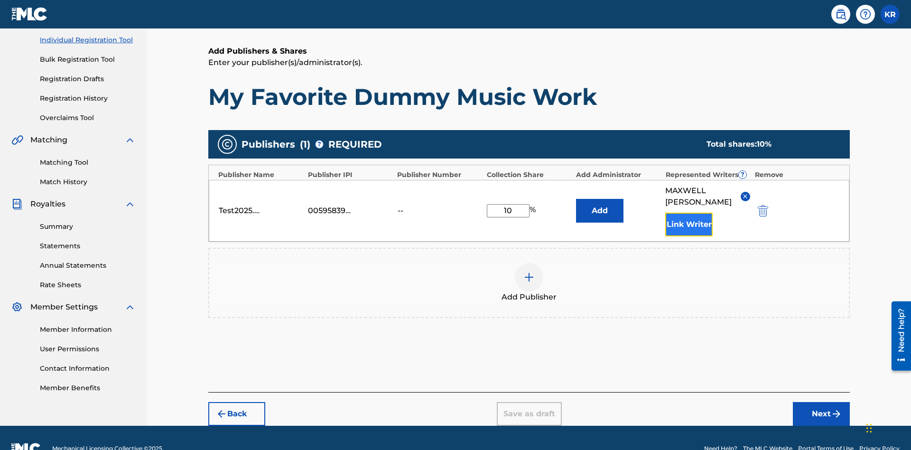
click at [689, 213] on button "Link Writer" at bounding box center [688, 225] width 47 height 24
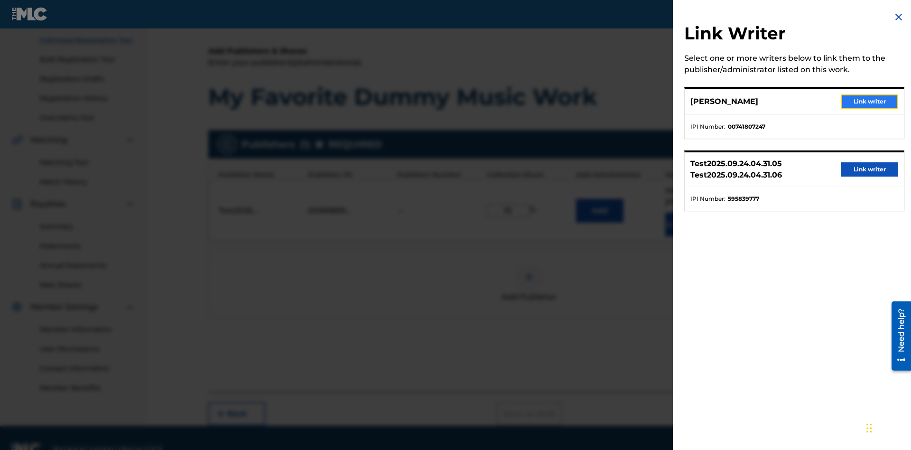
click at [870, 102] on button "Link writer" at bounding box center [870, 101] width 57 height 14
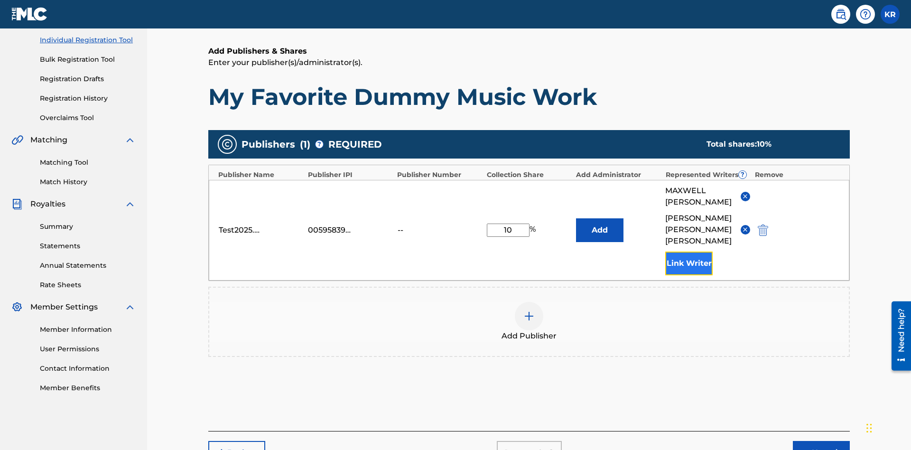
click at [689, 252] on button "Link Writer" at bounding box center [688, 264] width 47 height 24
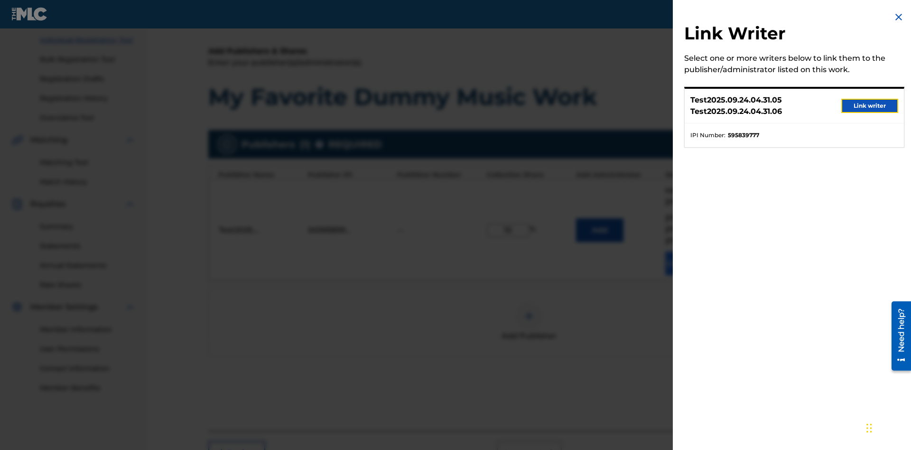
click at [870, 106] on button "Link writer" at bounding box center [870, 106] width 57 height 14
click at [689, 252] on button "Link Writer" at bounding box center [688, 264] width 47 height 24
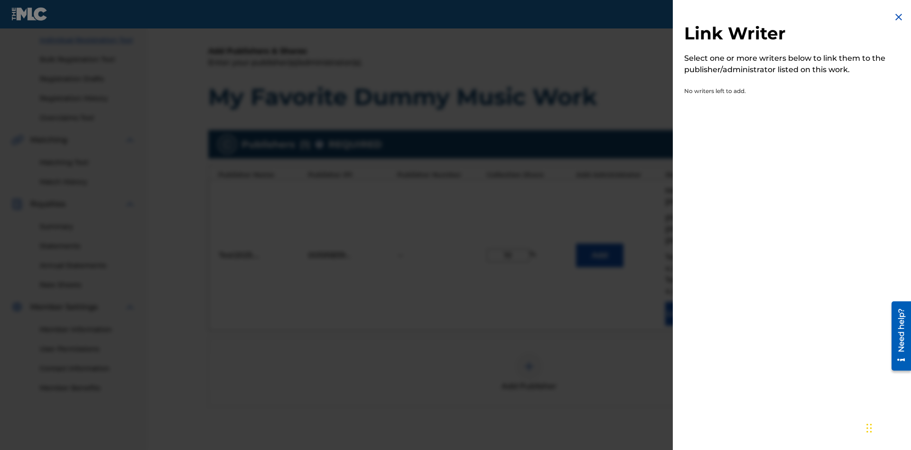
click at [899, 17] on img at bounding box center [898, 16] width 11 height 11
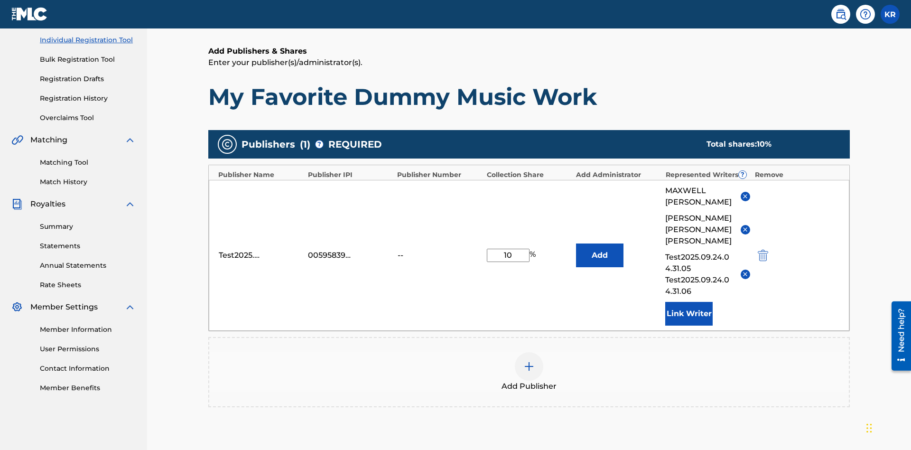
click at [529, 361] on img at bounding box center [529, 366] width 11 height 11
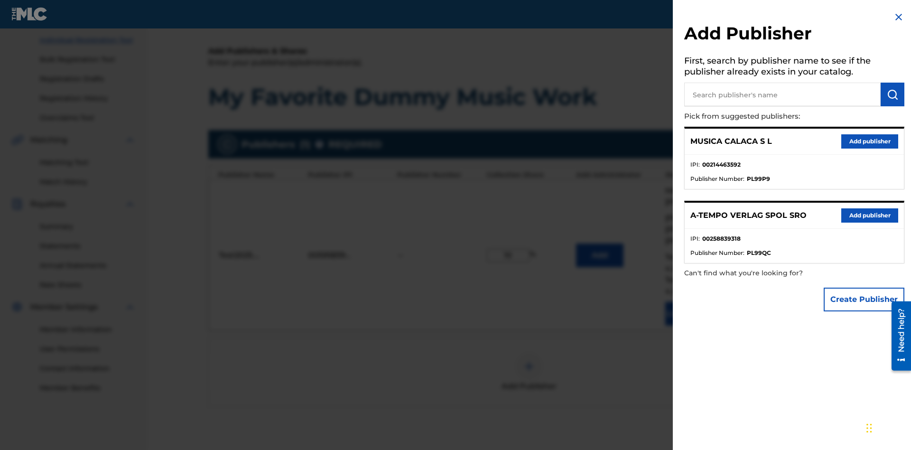
click at [783, 94] on input "text" at bounding box center [782, 95] width 197 height 24
type input "MUSICA CALACA S L"
click at [893, 94] on img "submit" at bounding box center [892, 94] width 11 height 11
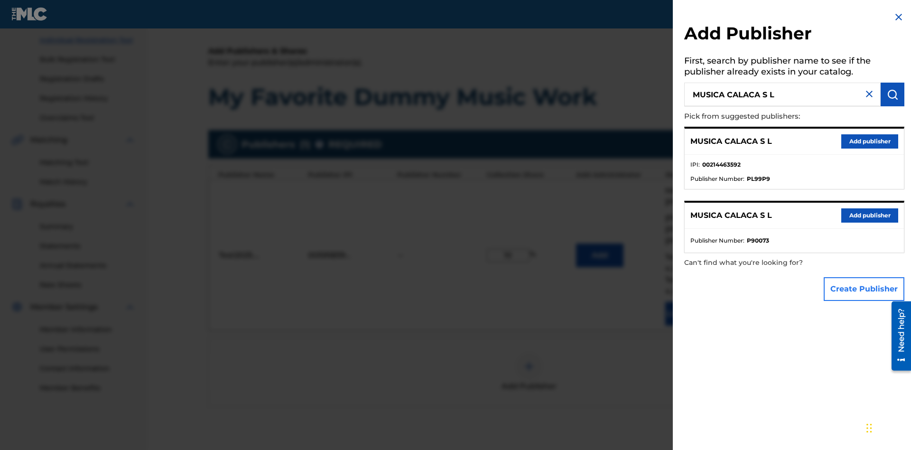
click at [865, 289] on button "Create Publisher" at bounding box center [864, 289] width 81 height 24
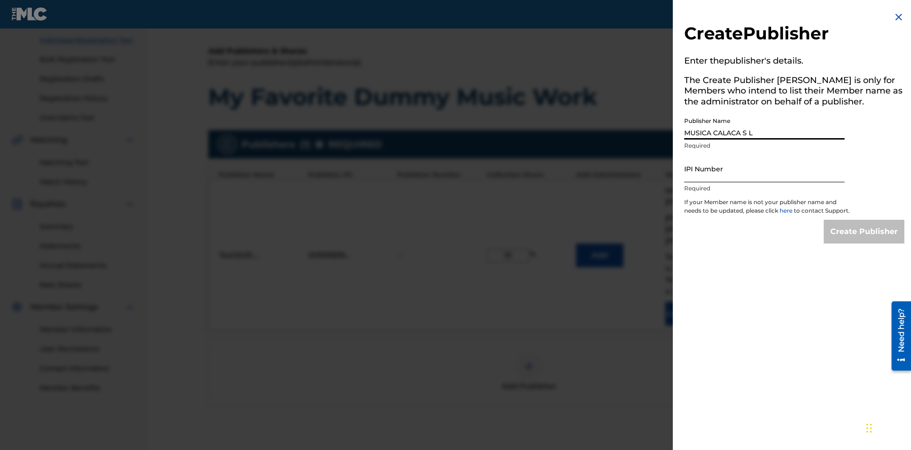
click at [765, 169] on input "IPI Number" at bounding box center [764, 168] width 160 height 27
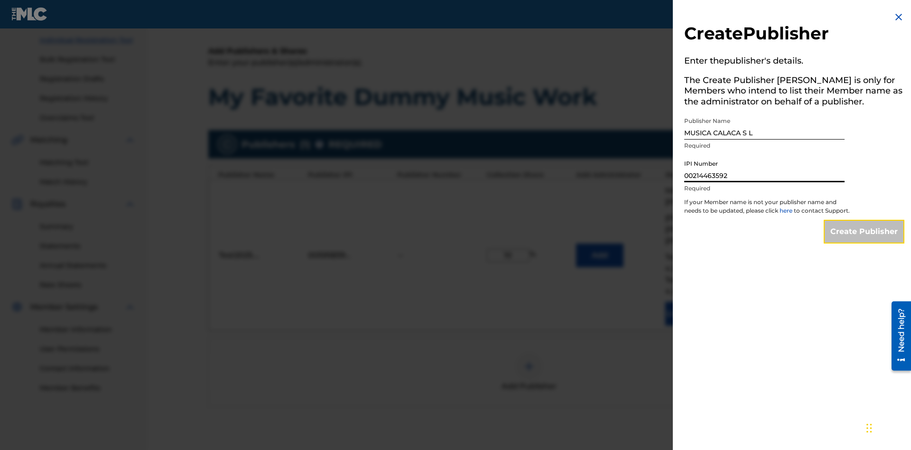
click at [865, 240] on input "Create Publisher" at bounding box center [864, 232] width 81 height 24
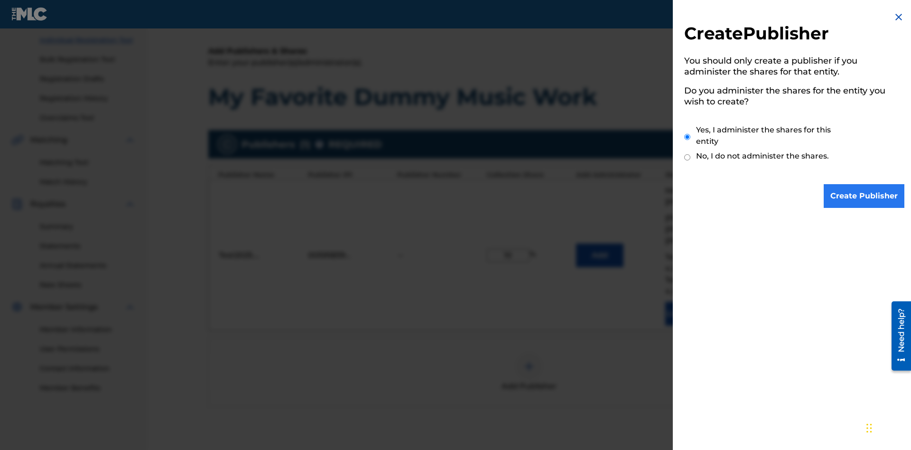
click at [688, 137] on input "Yes, I administer the shares for this entity" at bounding box center [687, 137] width 6 height 20
click at [865, 196] on input "Create Publisher" at bounding box center [864, 196] width 81 height 24
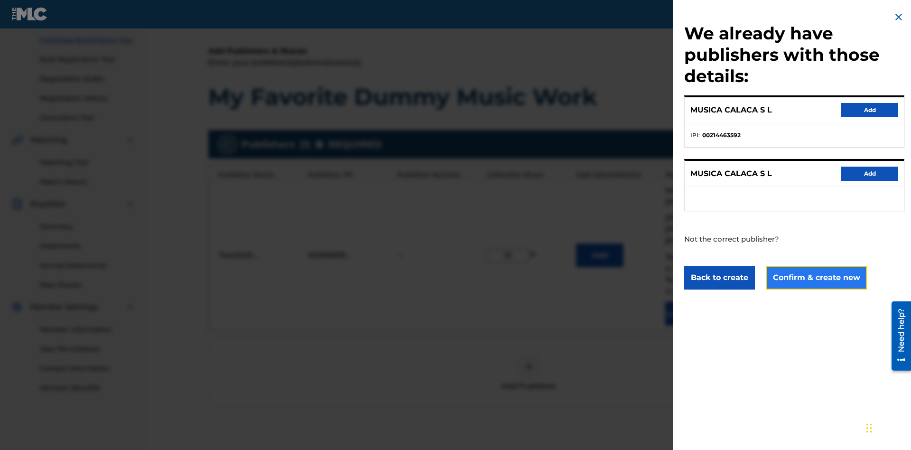
click at [816, 277] on button "Confirm & create new" at bounding box center [817, 278] width 101 height 24
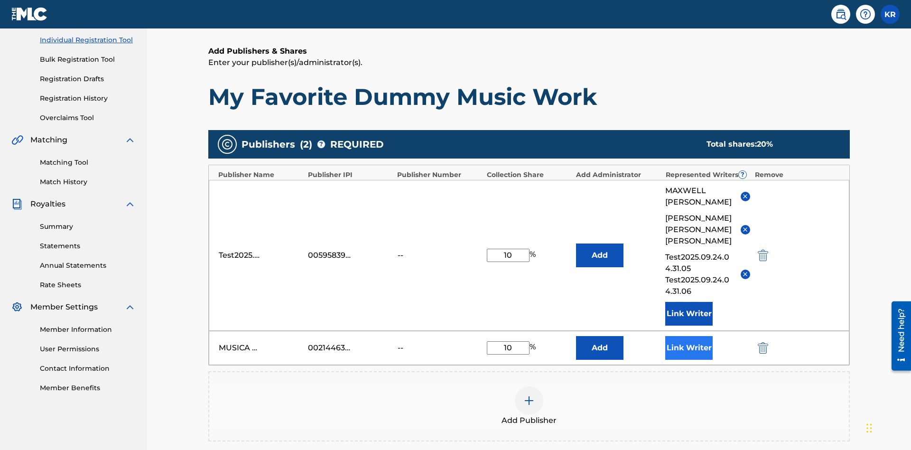
type input "10"
click at [689, 336] on button "Link Writer" at bounding box center [688, 348] width 47 height 24
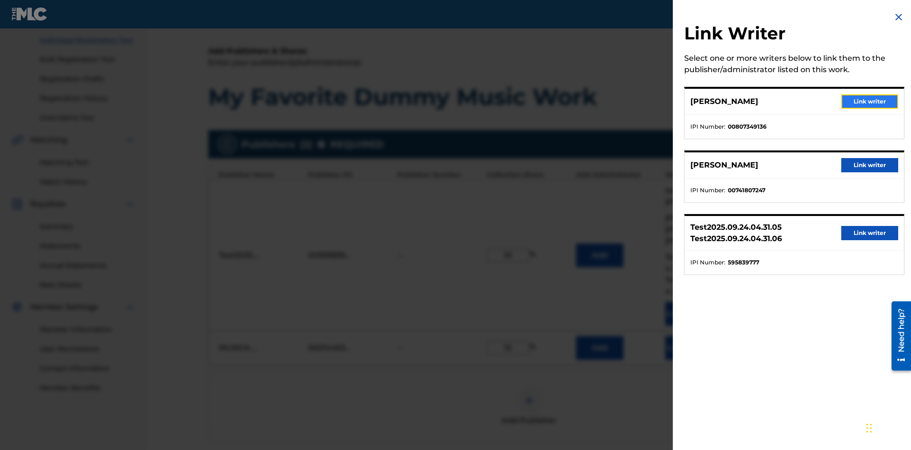
click at [870, 102] on button "Link writer" at bounding box center [870, 101] width 57 height 14
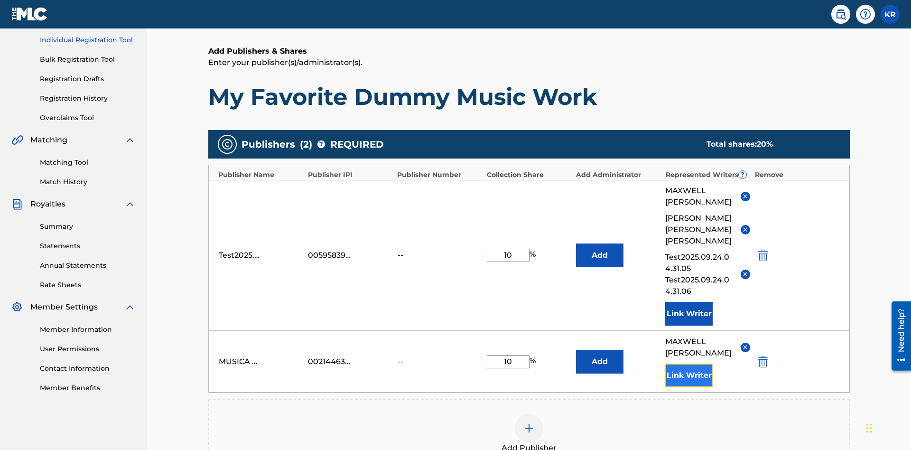
click at [689, 364] on button "Link Writer" at bounding box center [688, 376] width 47 height 24
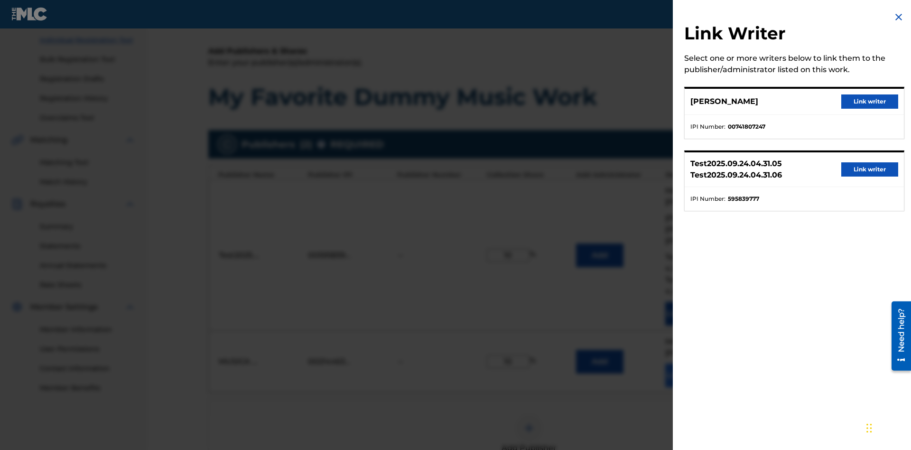
click at [870, 102] on button "Link writer" at bounding box center [870, 101] width 57 height 14
click at [689, 364] on button "Link Writer" at bounding box center [688, 376] width 47 height 24
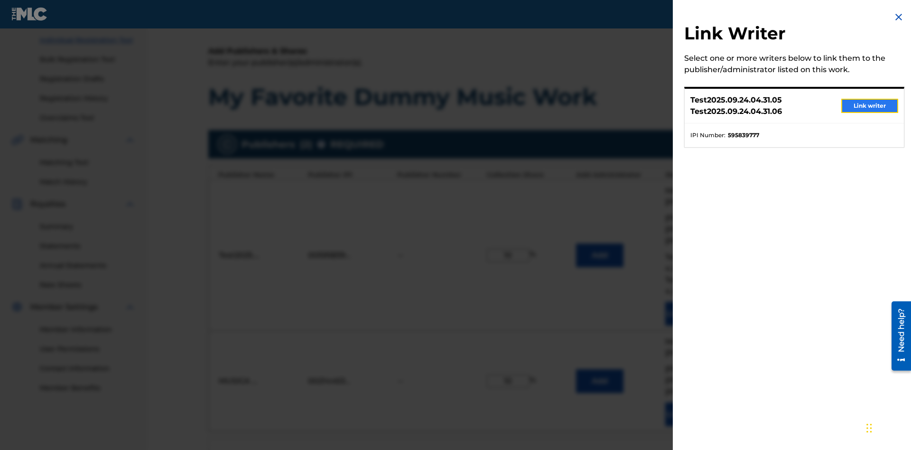
click at [870, 106] on button "Link writer" at bounding box center [870, 106] width 57 height 14
click at [689, 403] on button "Link Writer" at bounding box center [688, 415] width 47 height 24
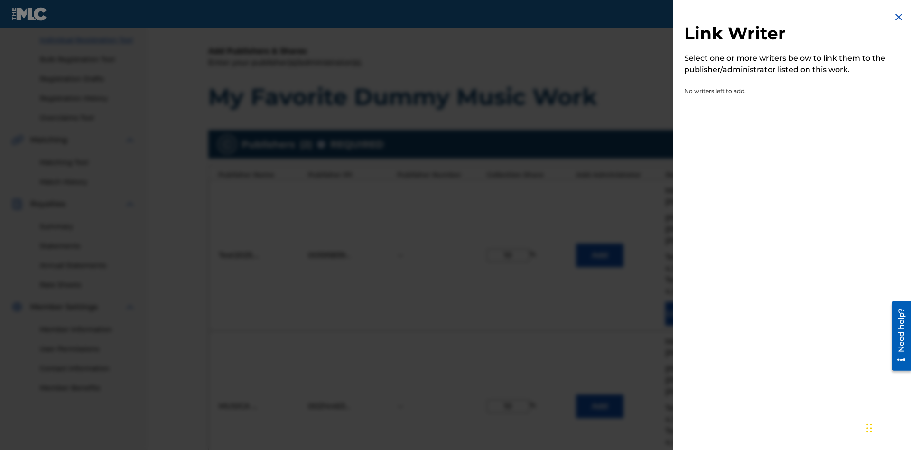
click at [899, 17] on img at bounding box center [898, 16] width 11 height 11
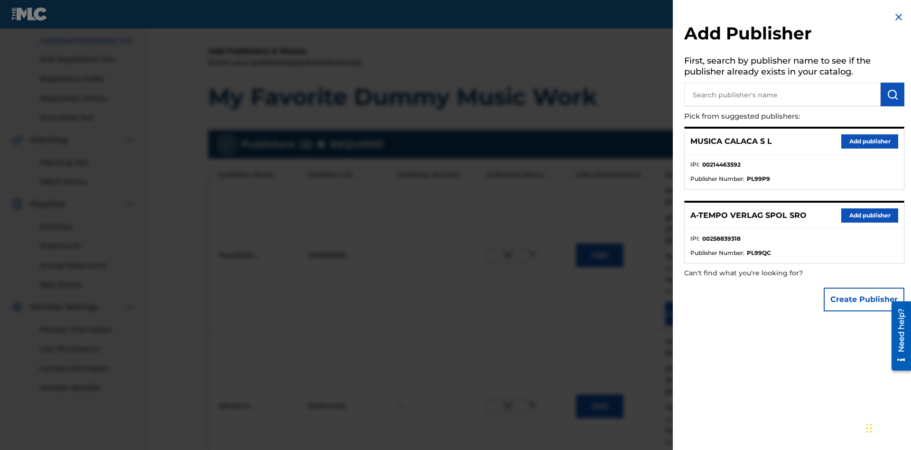
click at [783, 94] on input "text" at bounding box center [782, 95] width 197 height 24
type input "Test2025.09.24.04.32.47"
click at [893, 94] on img "submit" at bounding box center [892, 94] width 11 height 11
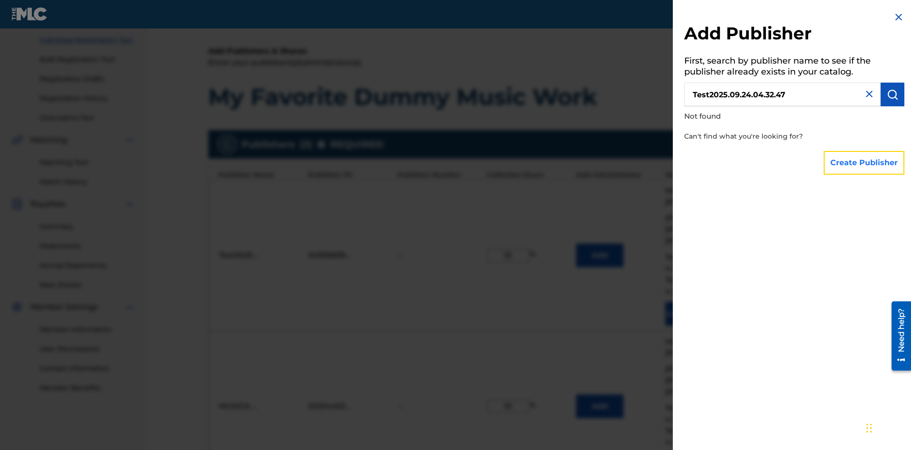
click at [865, 162] on button "Create Publisher" at bounding box center [864, 163] width 81 height 24
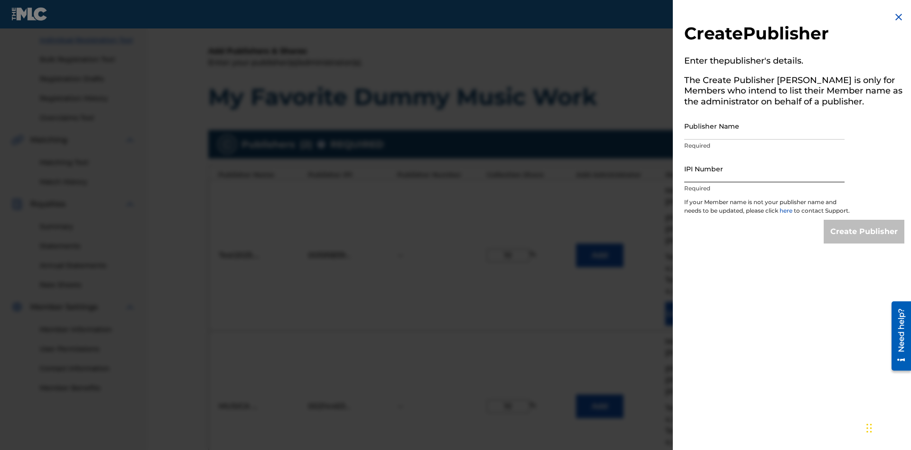
click at [765, 126] on input "Publisher Name" at bounding box center [764, 125] width 160 height 27
type input "Test2025.09.24.04.32.53"
click at [765, 169] on input "IPI Number" at bounding box center [764, 168] width 160 height 27
click at [865, 240] on input "Create Publisher" at bounding box center [864, 232] width 81 height 24
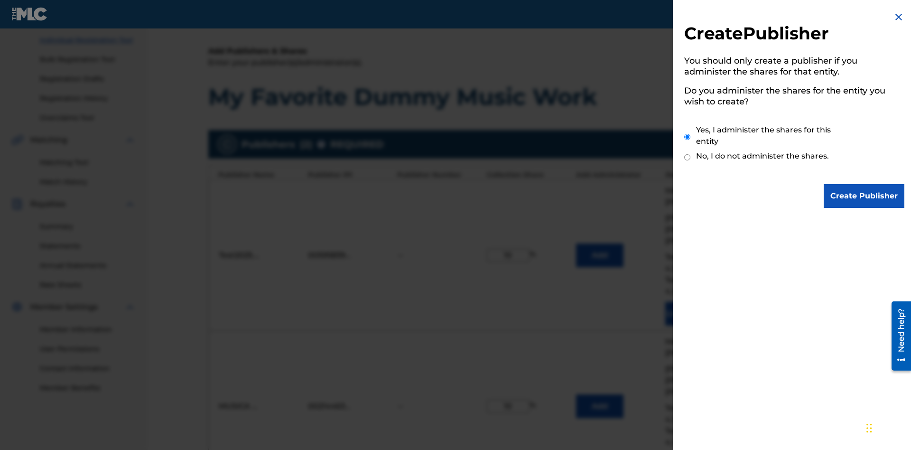
click at [688, 137] on input "Yes, I administer the shares for this entity" at bounding box center [687, 137] width 6 height 20
click at [865, 196] on input "Create Publisher" at bounding box center [864, 196] width 81 height 24
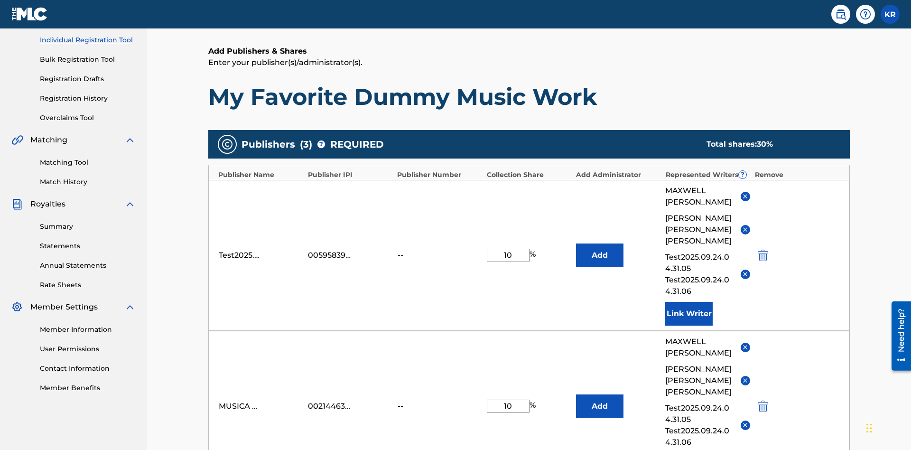
type input "10"
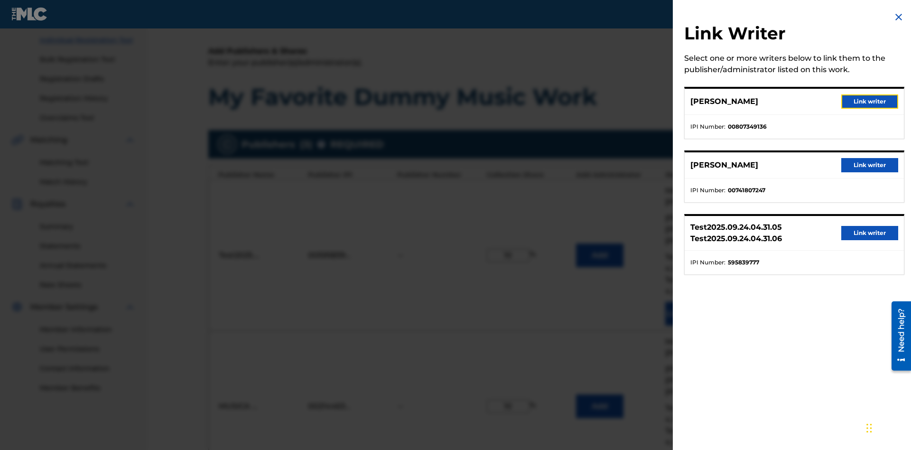
click at [870, 102] on button "Link writer" at bounding box center [870, 101] width 57 height 14
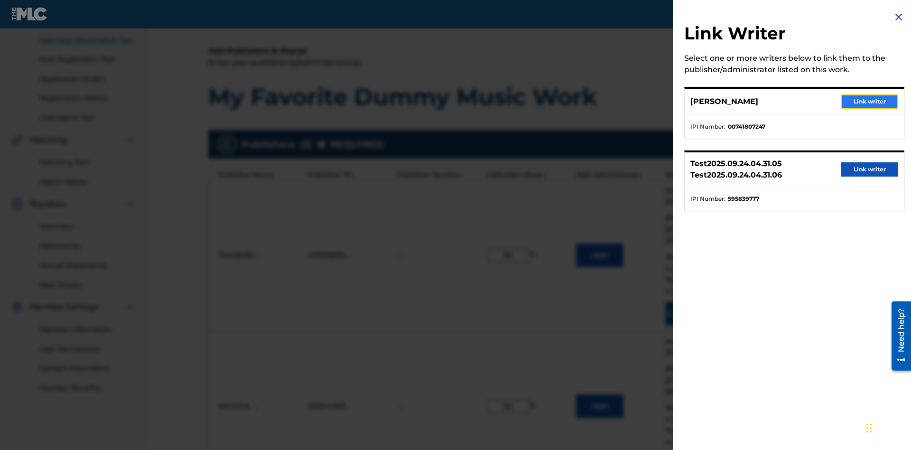
click at [870, 102] on button "Link writer" at bounding box center [870, 101] width 57 height 14
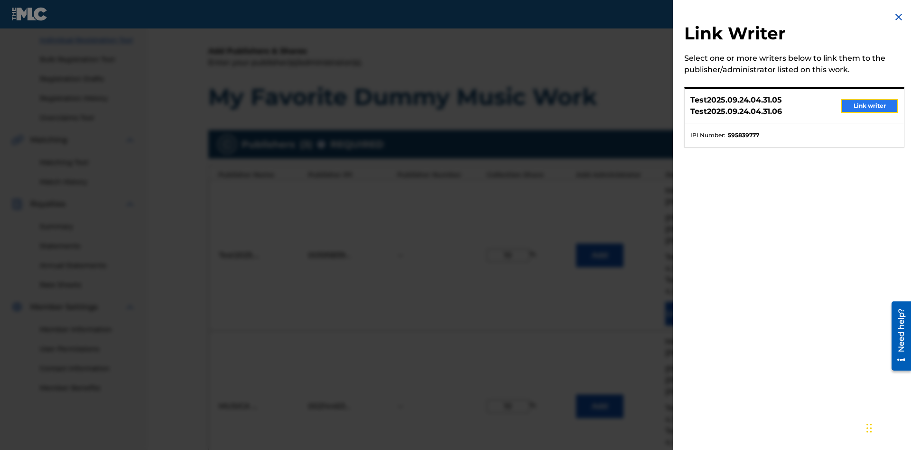
click at [870, 106] on button "Link writer" at bounding box center [870, 106] width 57 height 14
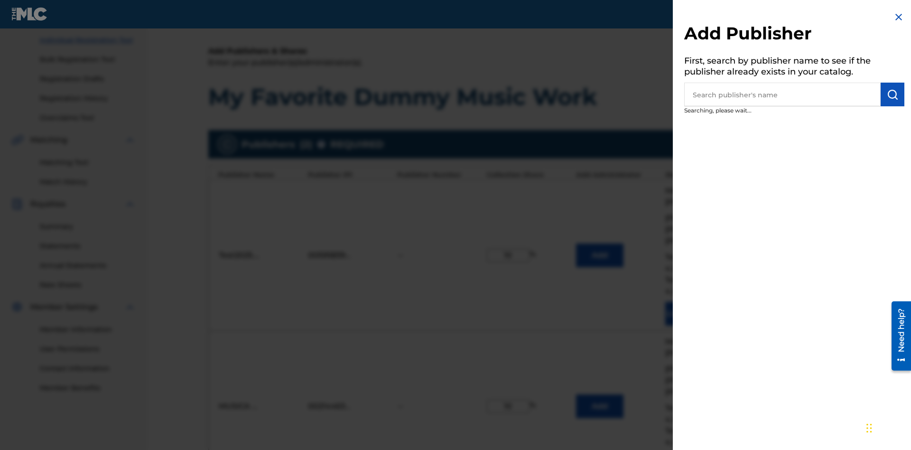
click at [783, 94] on input "text" at bounding box center [782, 95] width 197 height 24
type input "UNIVERSAL MUSIC PUBLISHING"
click at [893, 94] on img "submit" at bounding box center [892, 94] width 11 height 11
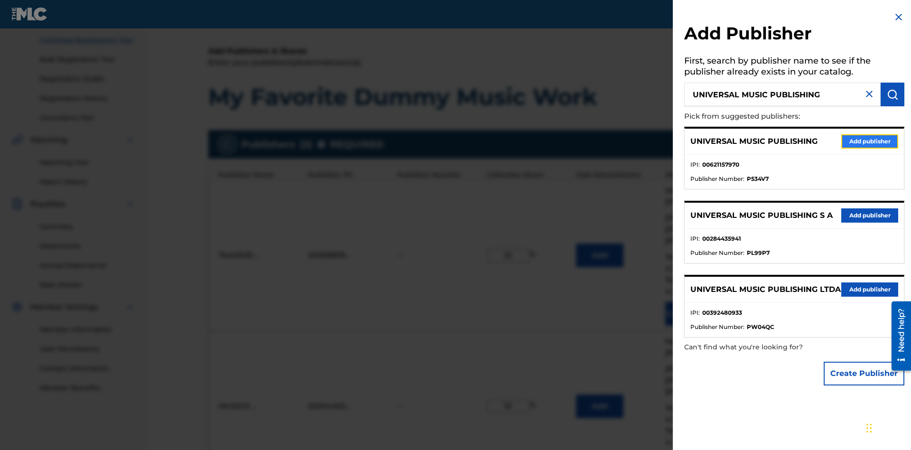
click at [870, 141] on button "Add publisher" at bounding box center [870, 141] width 57 height 14
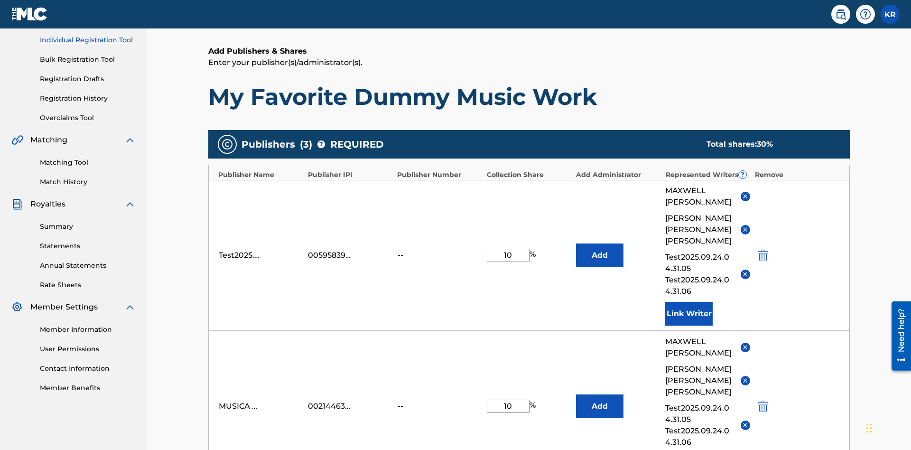
type input "10"
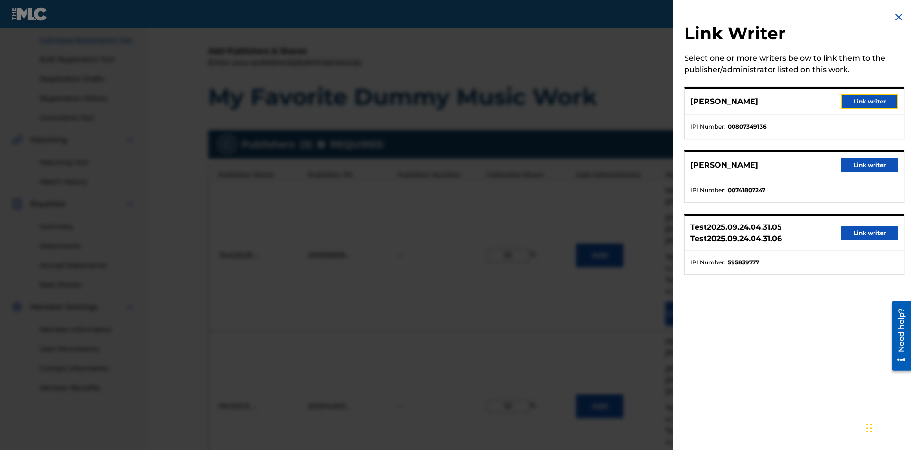
click at [870, 102] on button "Link writer" at bounding box center [870, 101] width 57 height 14
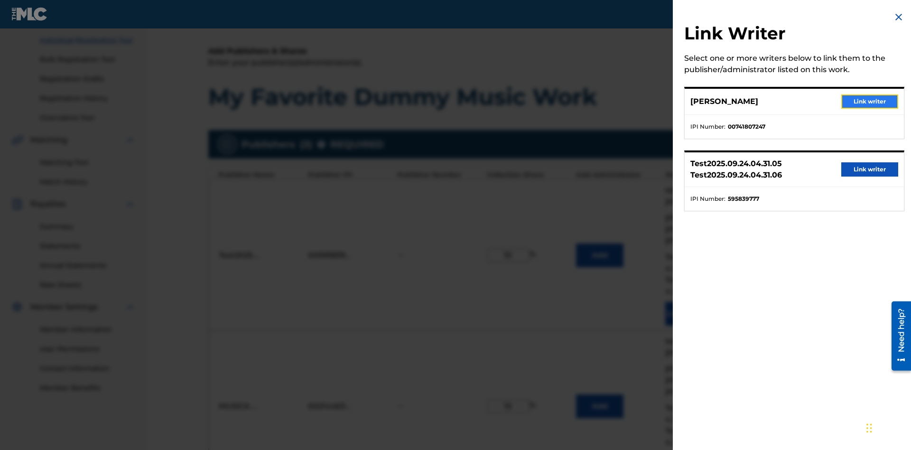
click at [870, 102] on button "Link writer" at bounding box center [870, 101] width 57 height 14
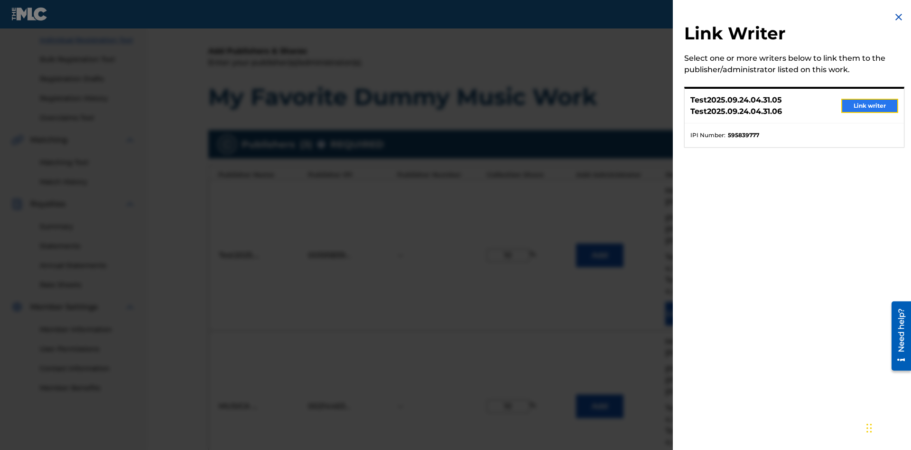
click at [870, 106] on button "Link writer" at bounding box center [870, 106] width 57 height 14
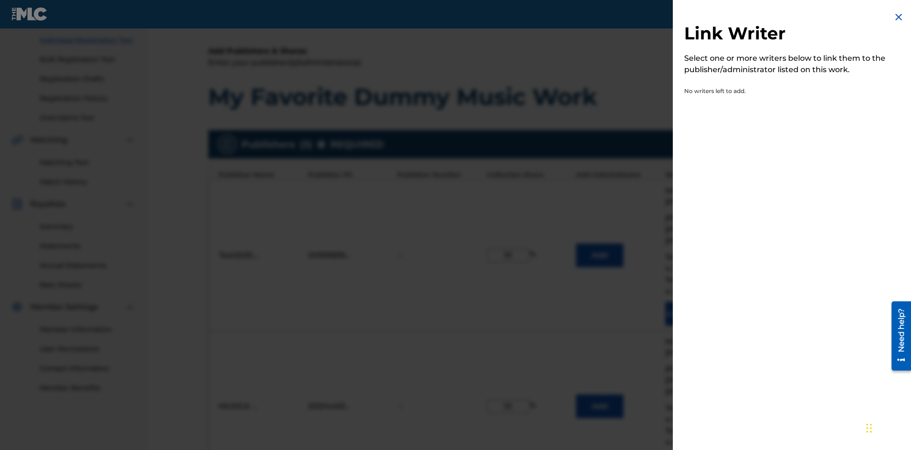
click at [899, 17] on img at bounding box center [898, 16] width 11 height 11
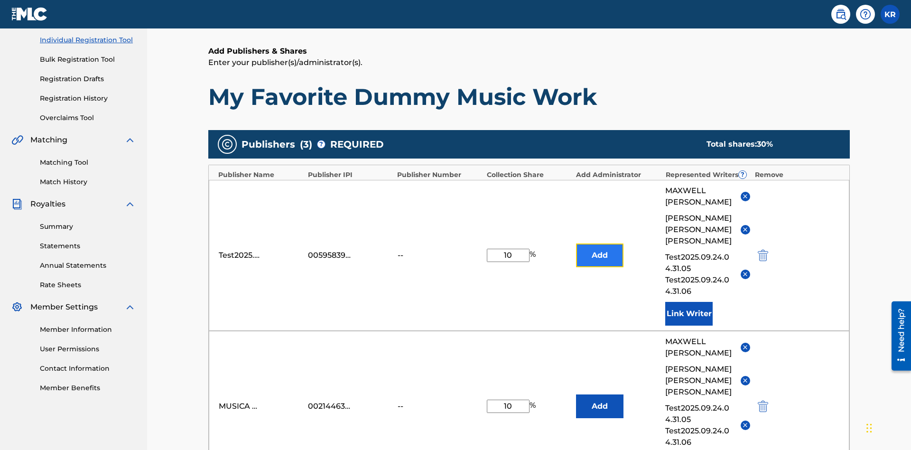
click at [600, 244] on button "Add" at bounding box center [599, 256] width 47 height 24
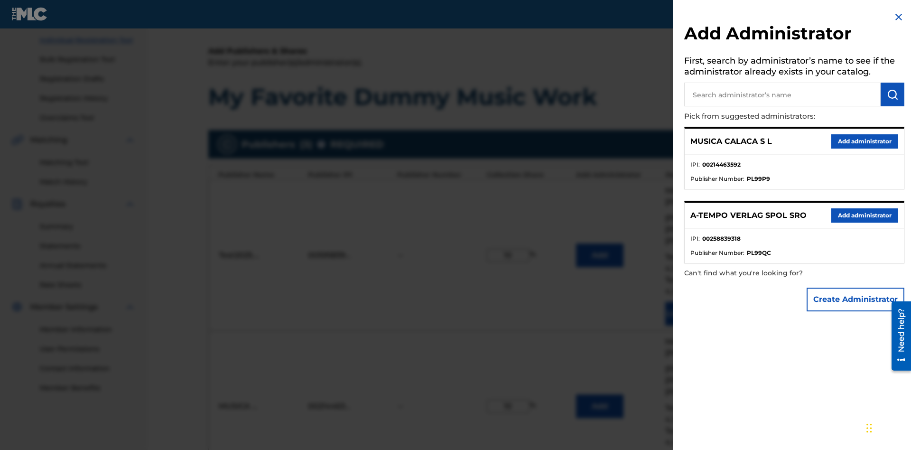
click at [783, 94] on input "text" at bounding box center [782, 95] width 197 height 24
type input "Test2025.09.24.04.34.11"
click at [893, 94] on img "submit" at bounding box center [892, 94] width 11 height 11
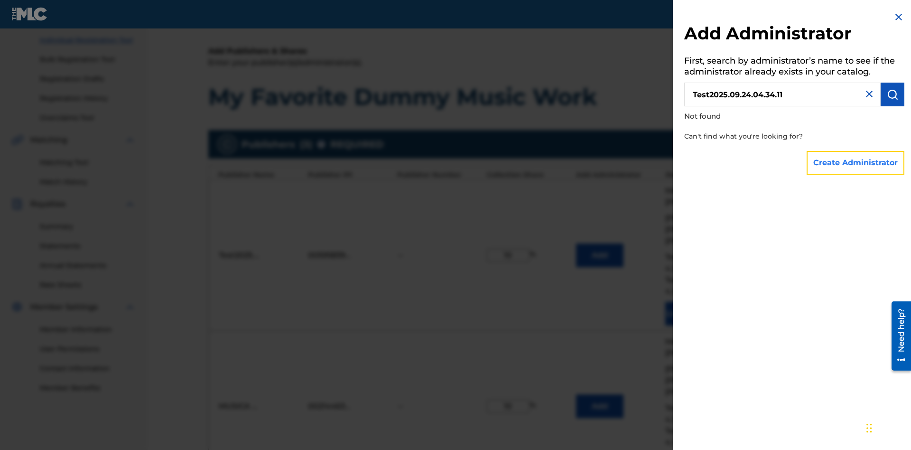
click at [856, 162] on button "Create Administrator" at bounding box center [856, 163] width 98 height 24
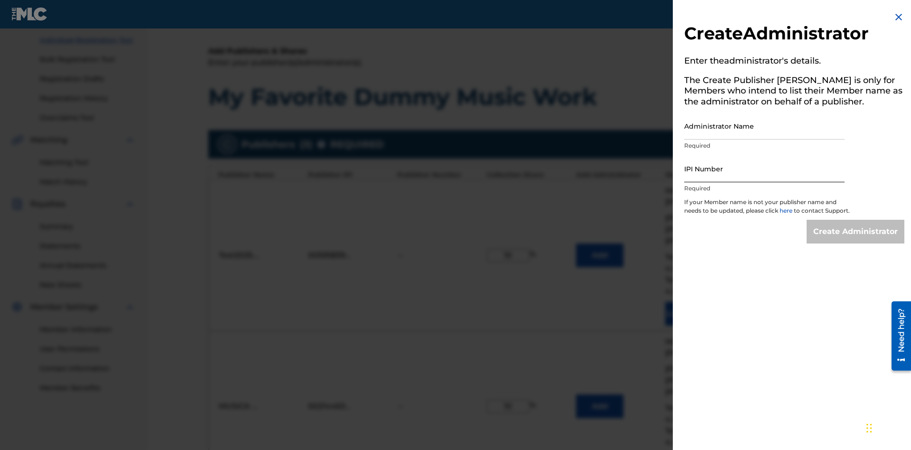
click at [765, 126] on input "Administrator Name" at bounding box center [764, 125] width 160 height 27
click at [765, 169] on input "IPI Number" at bounding box center [764, 168] width 160 height 27
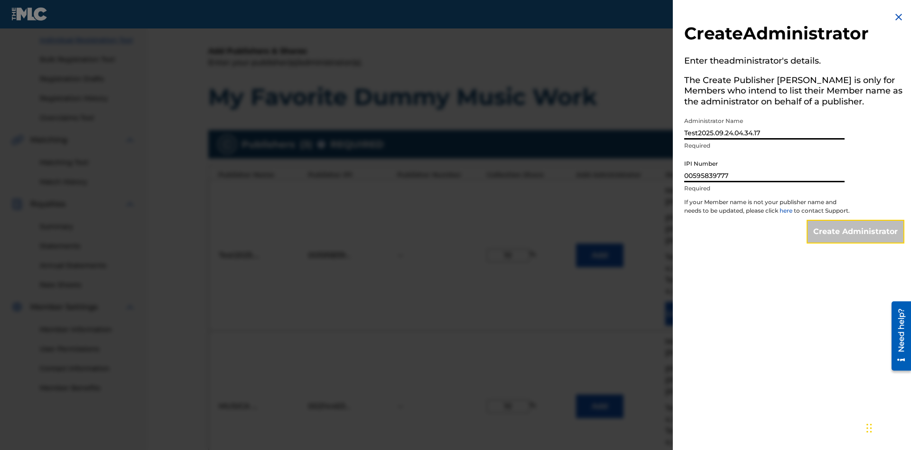
click at [856, 240] on input "Create Administrator" at bounding box center [856, 232] width 98 height 24
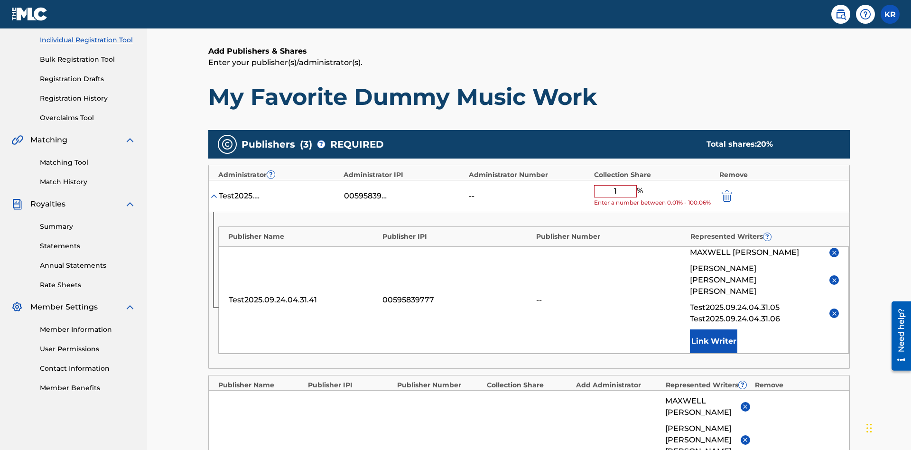
type input "10"
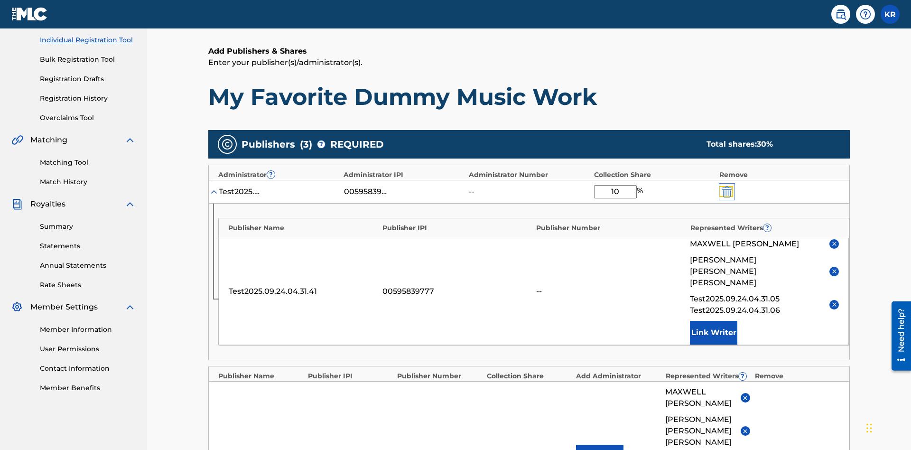
click at [726, 186] on img "submit" at bounding box center [727, 191] width 10 height 11
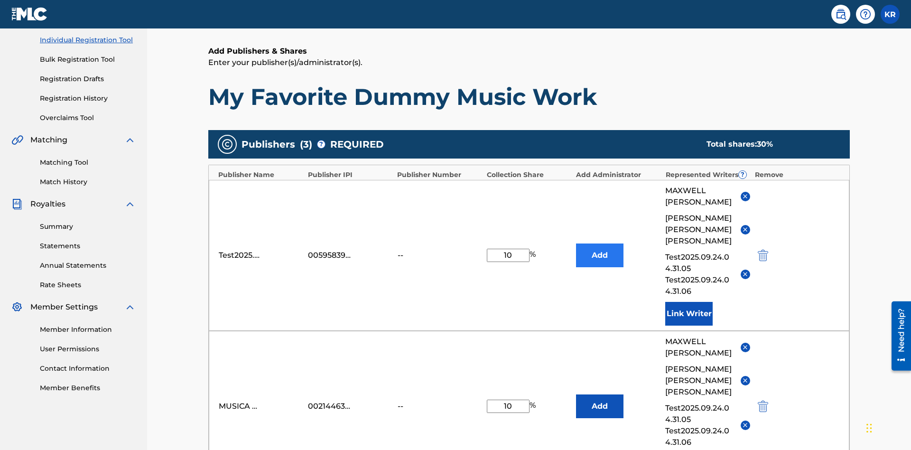
type input "10"
click at [600, 244] on button "Add" at bounding box center [599, 256] width 47 height 24
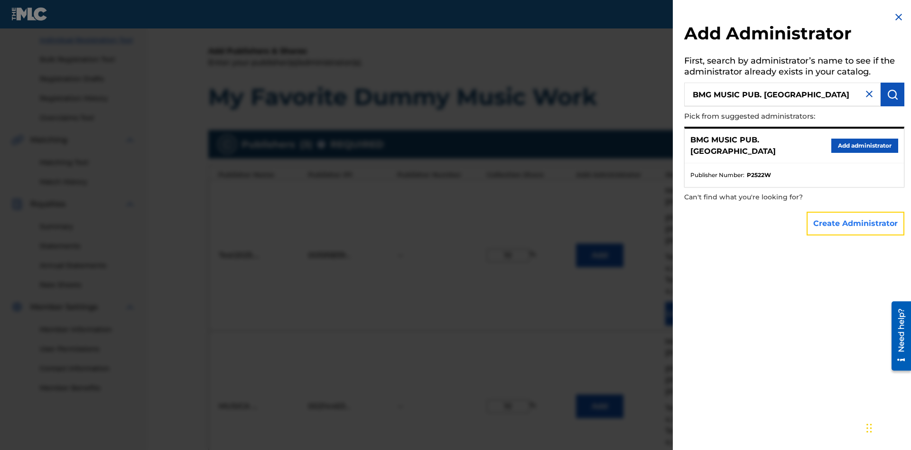
click at [856, 223] on button "Create Administrator" at bounding box center [856, 224] width 98 height 24
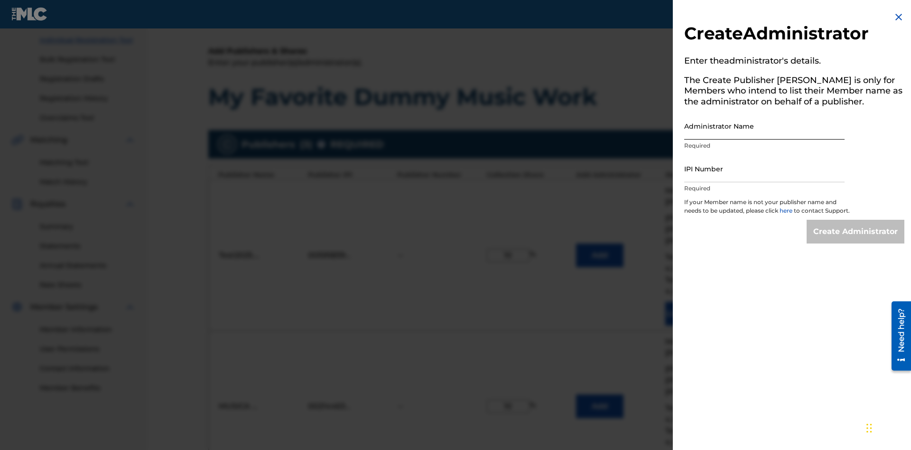
click at [765, 126] on input "Administrator Name" at bounding box center [764, 125] width 160 height 27
click at [765, 169] on input "IPI Number" at bounding box center [764, 168] width 160 height 27
click at [856, 240] on input "Create Administrator" at bounding box center [856, 232] width 98 height 24
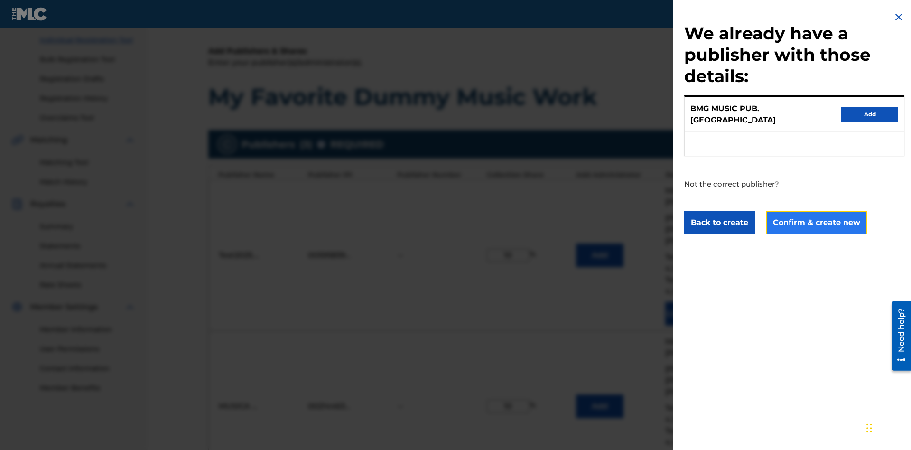
click at [816, 214] on button "Confirm & create new" at bounding box center [817, 223] width 101 height 24
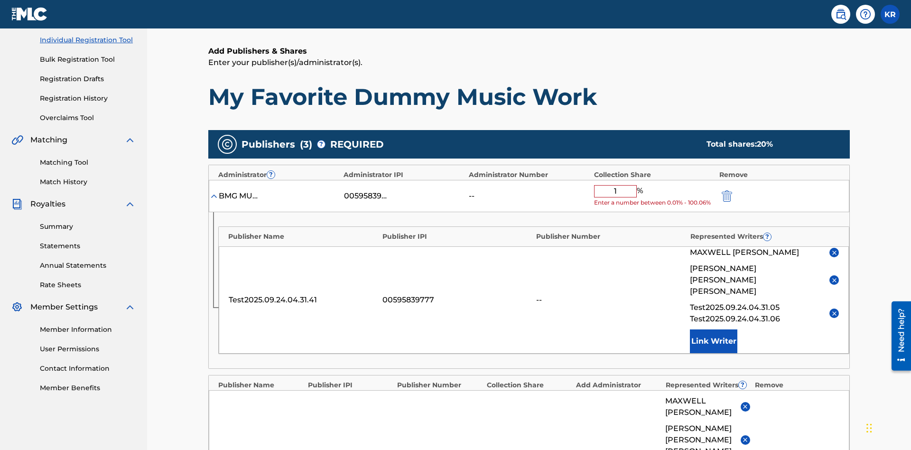
type input "10"
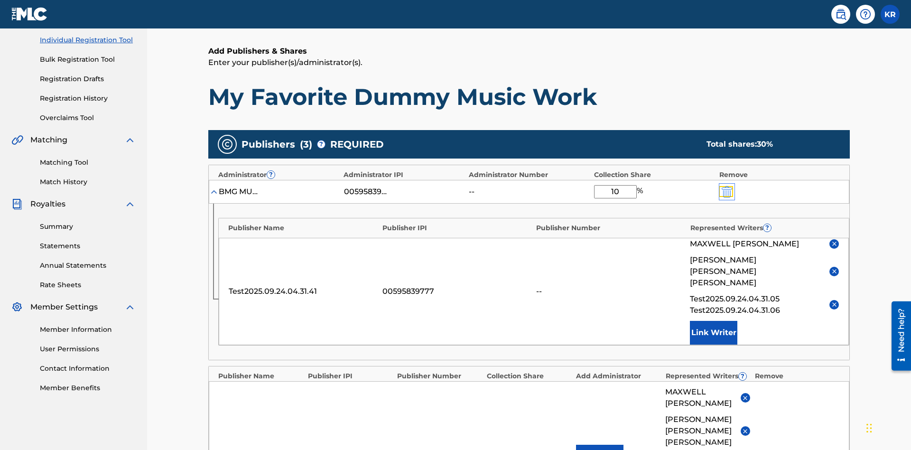
click at [726, 186] on img "submit" at bounding box center [727, 191] width 10 height 11
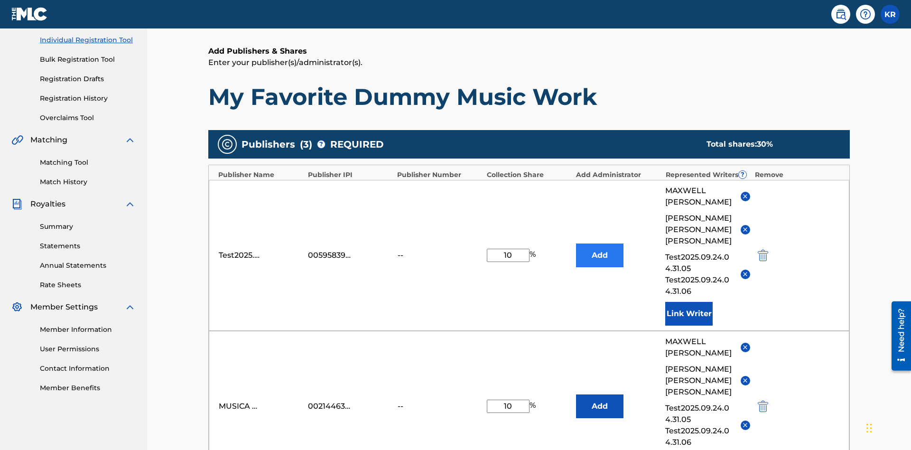
type input "10"
click at [600, 244] on button "Add" at bounding box center [599, 256] width 47 height 24
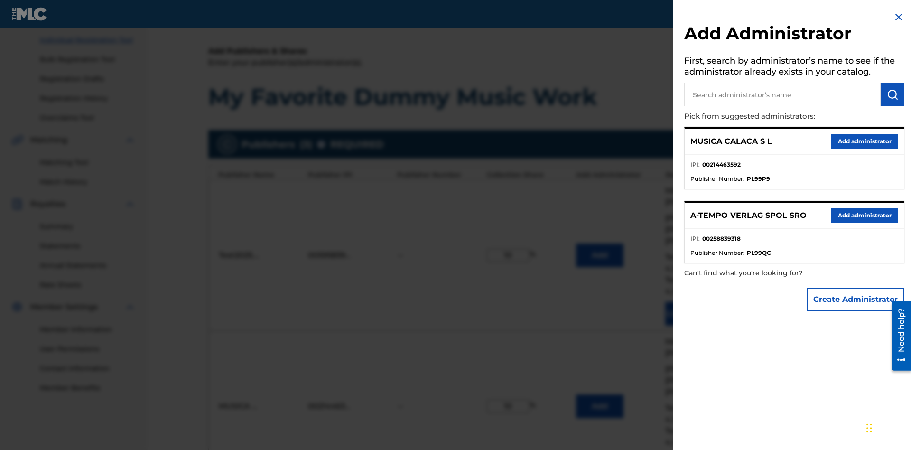
click at [783, 94] on input "text" at bounding box center [782, 95] width 197 height 24
type input "Test2025.09.24.04.35.08"
click at [893, 94] on img "submit" at bounding box center [892, 94] width 11 height 11
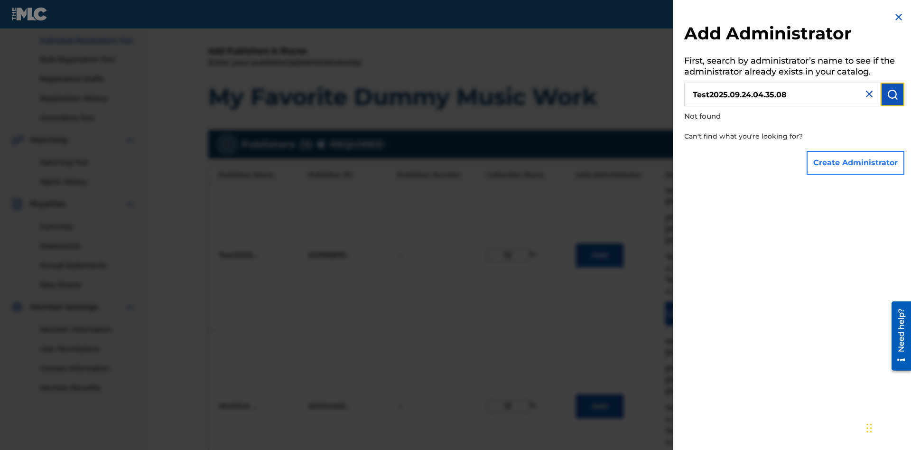
click at [856, 162] on button "Create Administrator" at bounding box center [856, 163] width 98 height 24
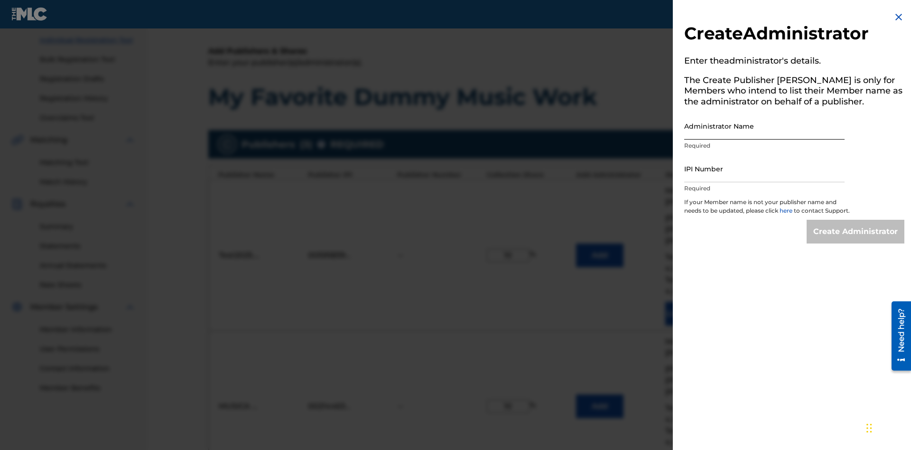
click at [765, 126] on input "Administrator Name" at bounding box center [764, 125] width 160 height 27
type input "Test2025.09.24.04.35.14"
click at [765, 169] on input "IPI Number" at bounding box center [764, 168] width 160 height 27
click at [856, 240] on input "Create Administrator" at bounding box center [856, 232] width 98 height 24
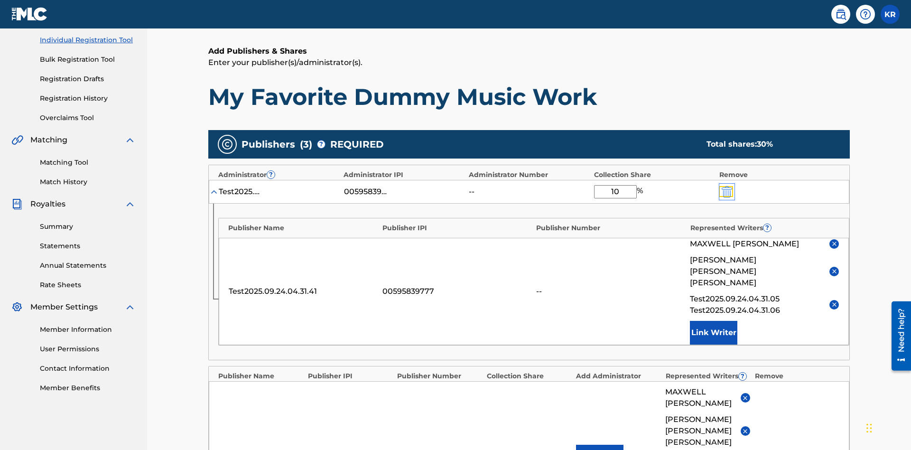
click at [726, 186] on img "submit" at bounding box center [727, 191] width 10 height 11
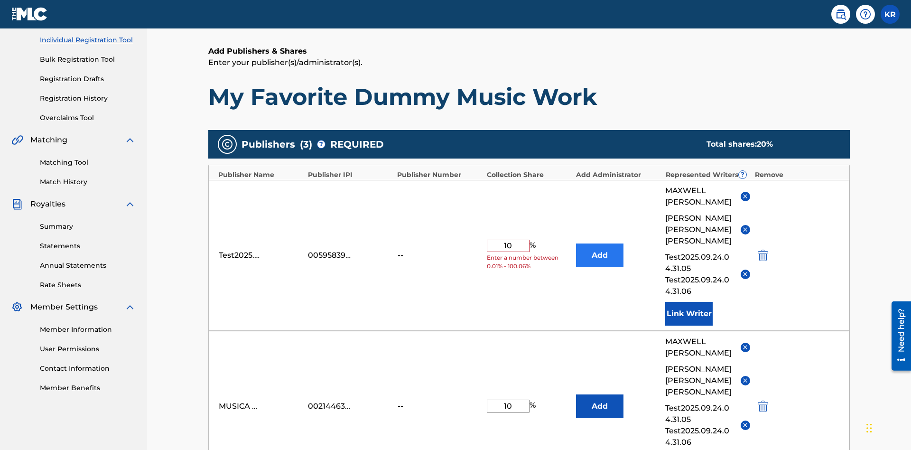
type input "10"
click at [600, 244] on button "Add" at bounding box center [599, 256] width 47 height 24
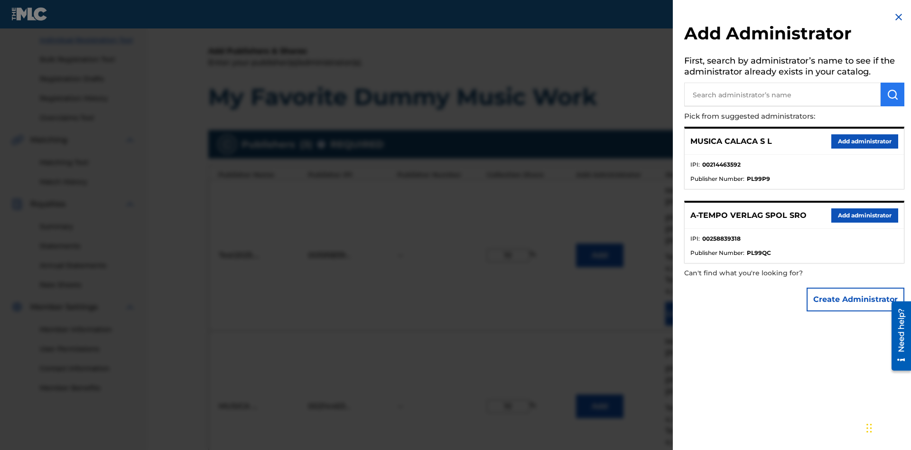
click at [783, 94] on input "text" at bounding box center [782, 95] width 197 height 24
click at [893, 94] on img "submit" at bounding box center [892, 94] width 11 height 11
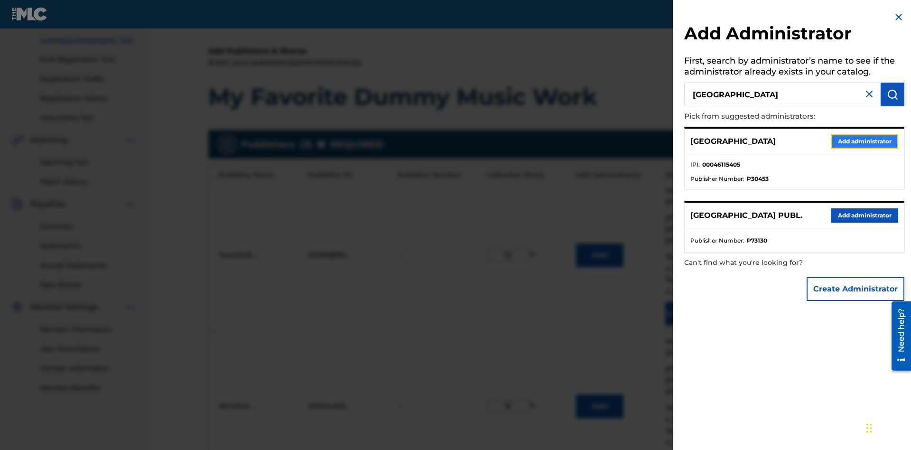
click at [864, 141] on button "Add administrator" at bounding box center [865, 141] width 67 height 14
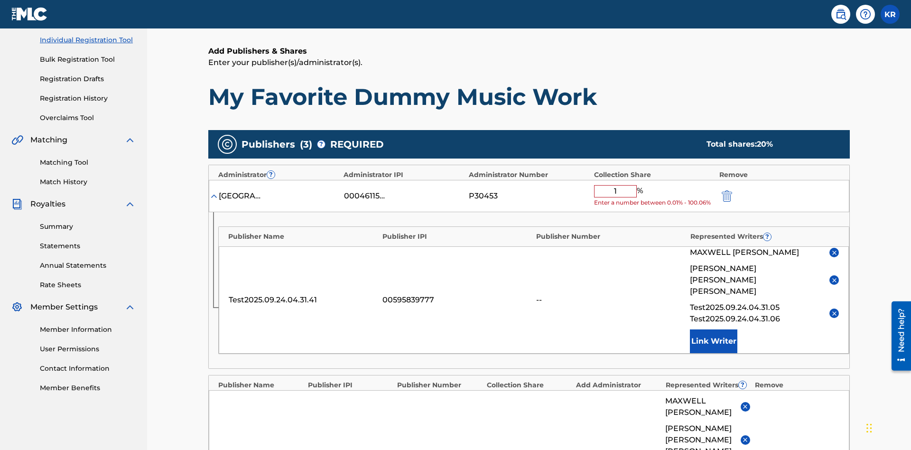
type input "10"
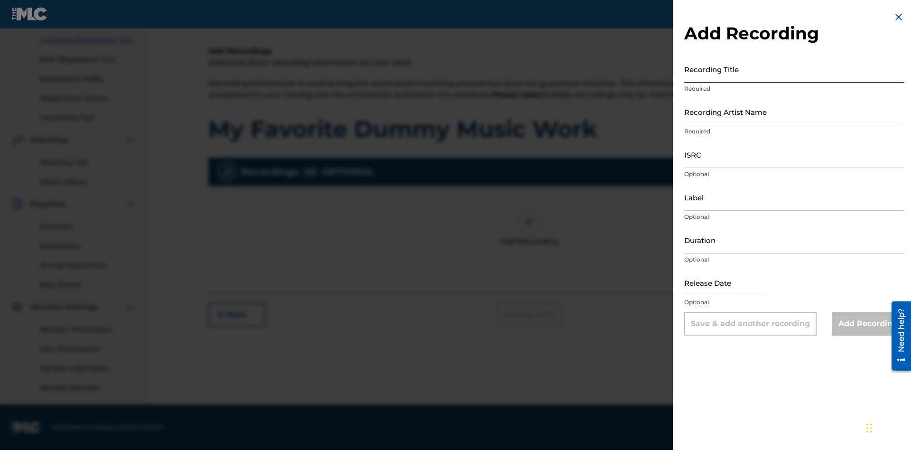
click at [795, 69] on input "Recording Title" at bounding box center [794, 69] width 220 height 27
type input "Best Song Ever"
click at [795, 112] on input "Recording Artist Name" at bounding box center [794, 111] width 220 height 27
type input "[PERSON_NAME]"
click at [795, 154] on input "ISRC" at bounding box center [794, 154] width 220 height 27
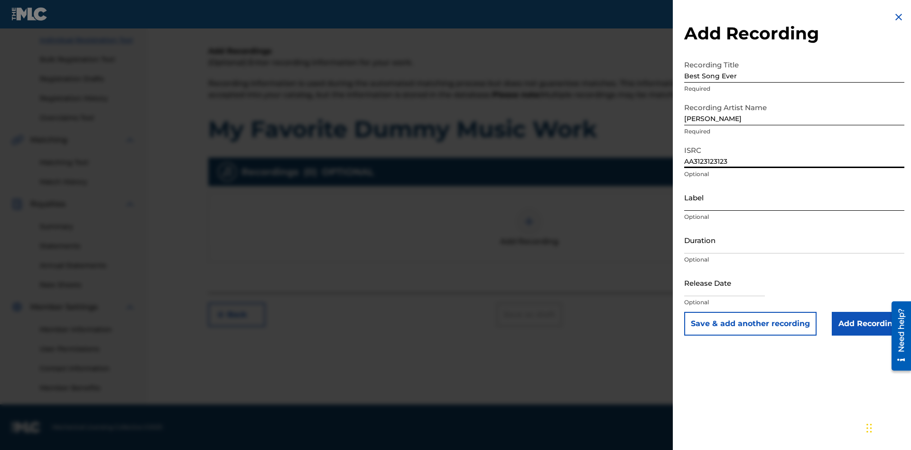
type input "AA3123123123"
click at [795, 197] on input "Label" at bounding box center [794, 197] width 220 height 27
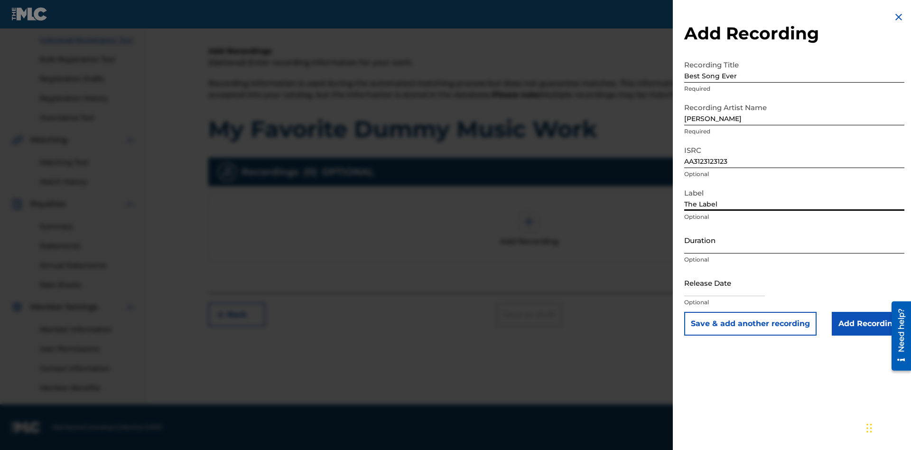
type input "The Label"
click at [795, 240] on input "Duration" at bounding box center [794, 239] width 220 height 27
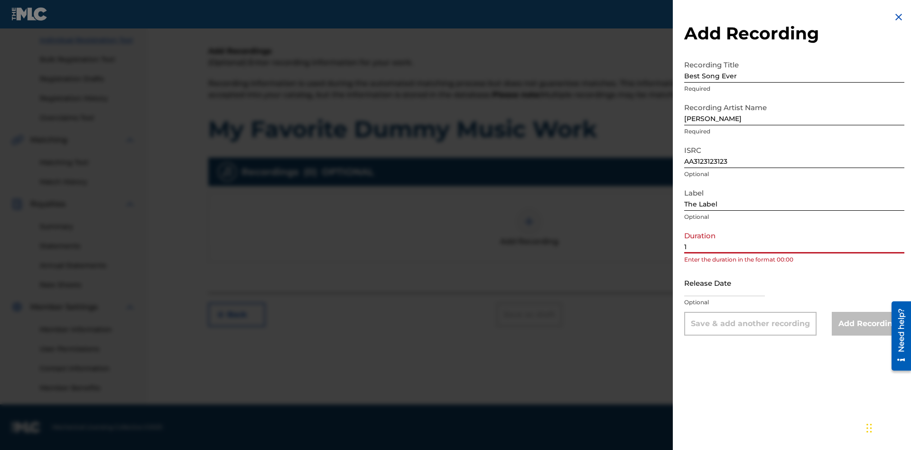
click at [795, 240] on input "1" at bounding box center [794, 239] width 220 height 27
type input "12:25"
click at [732, 283] on input "text" at bounding box center [724, 282] width 81 height 27
select select "8"
select select "2025"
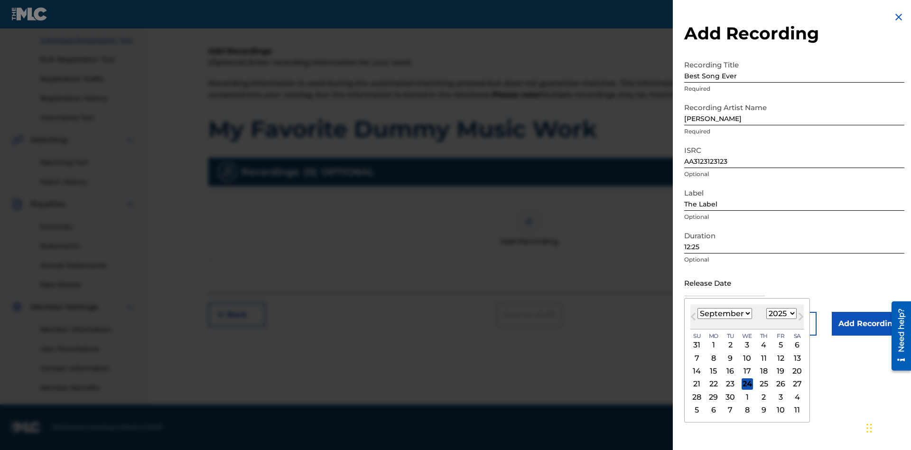
select select "3"
click at [780, 314] on select "1900 1901 1902 1903 1904 1905 1906 1907 1908 1909 1910 1911 1912 1913 1914 1915…" at bounding box center [782, 313] width 30 height 11
select select "2021"
click at [780, 314] on select "1900 1901 1902 1903 1904 1905 1906 1907 1908 1909 1910 1911 1912 1913 1914 1915…" at bounding box center [782, 313] width 30 height 11
click at [763, 345] on div "1" at bounding box center [764, 344] width 11 height 11
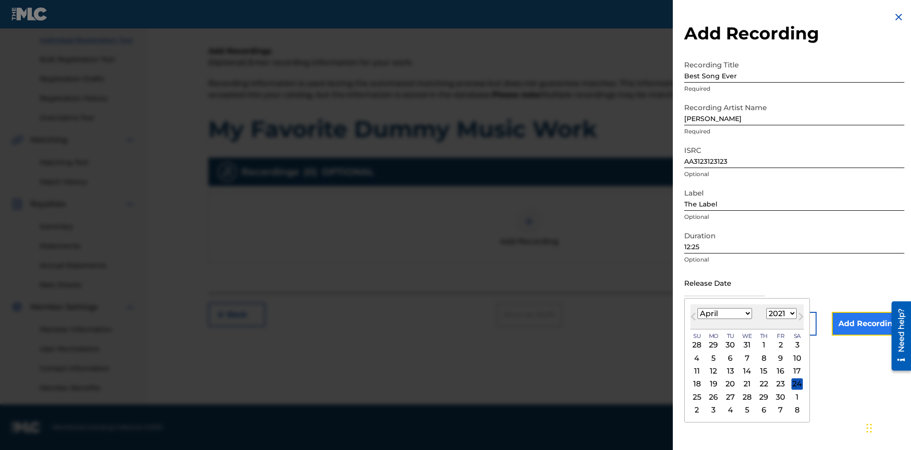
click at [868, 324] on input "Add Recording" at bounding box center [868, 324] width 73 height 24
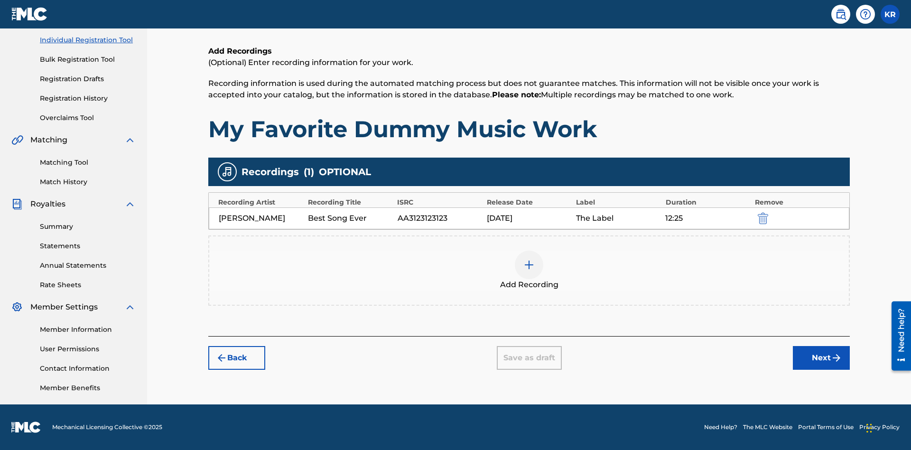
click at [529, 271] on div at bounding box center [529, 265] width 28 height 28
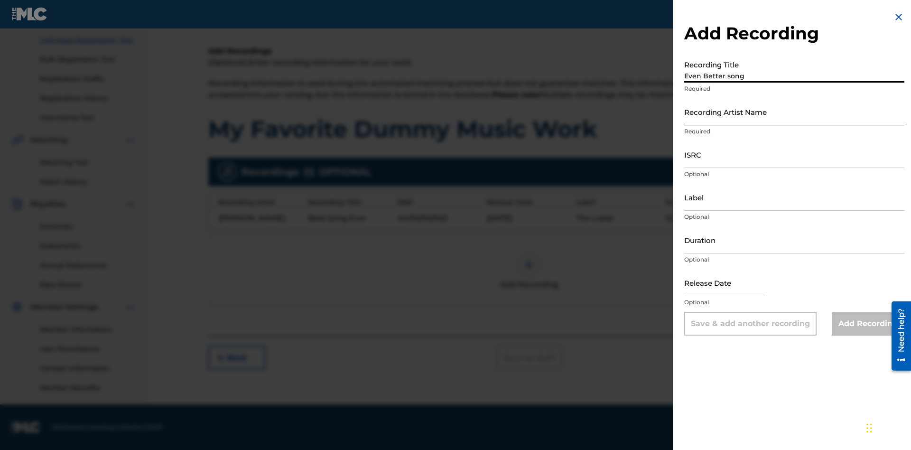
type input "Even Better song"
click at [795, 112] on input "Recording Artist Name" at bounding box center [794, 111] width 220 height 27
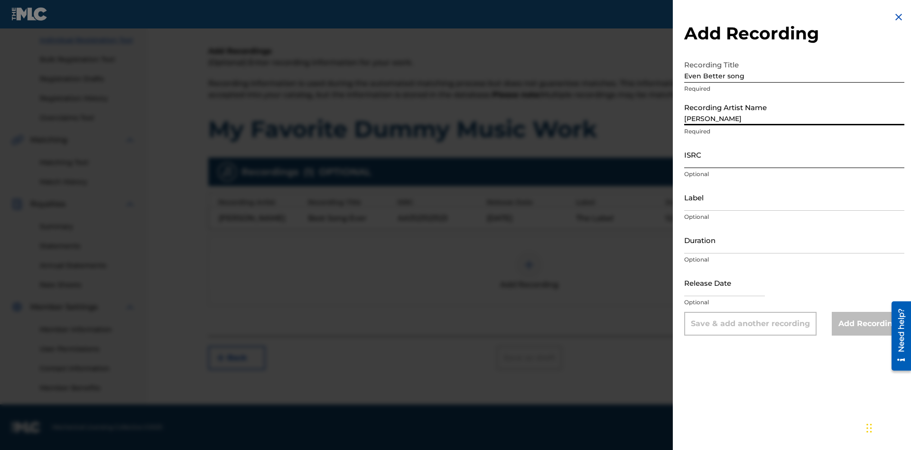
type input "[PERSON_NAME]"
click at [795, 154] on input "ISRC" at bounding box center [794, 154] width 220 height 27
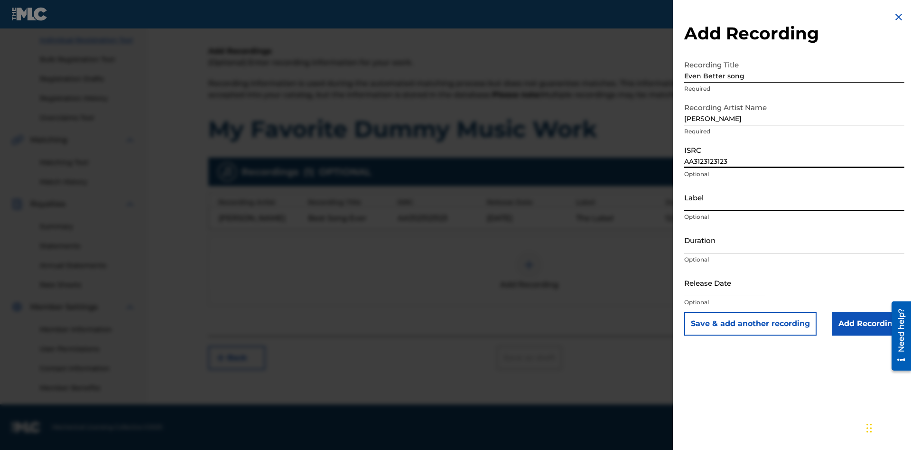
type input "AA3123123123"
click at [795, 197] on input "Label" at bounding box center [794, 197] width 220 height 27
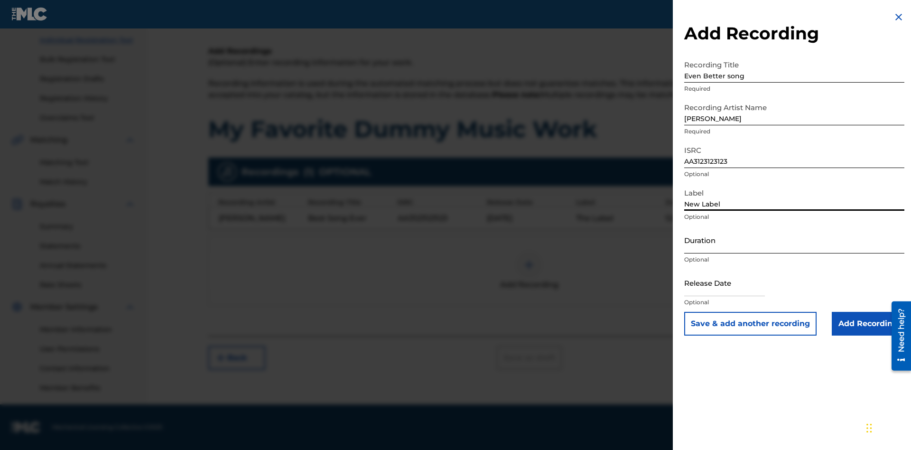
type input "New Label"
click at [795, 240] on input "Duration" at bounding box center [794, 239] width 220 height 27
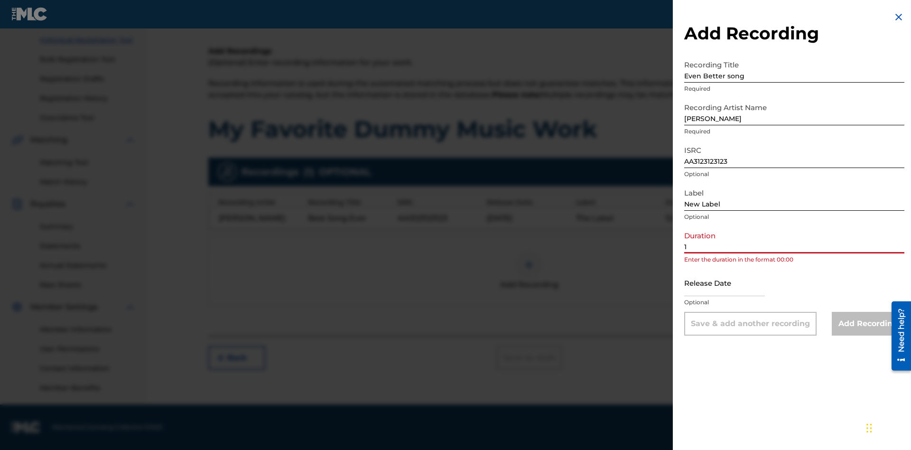
click at [795, 240] on input "1" at bounding box center [794, 239] width 220 height 27
type input "11:75"
click at [732, 283] on input "text" at bounding box center [724, 282] width 81 height 27
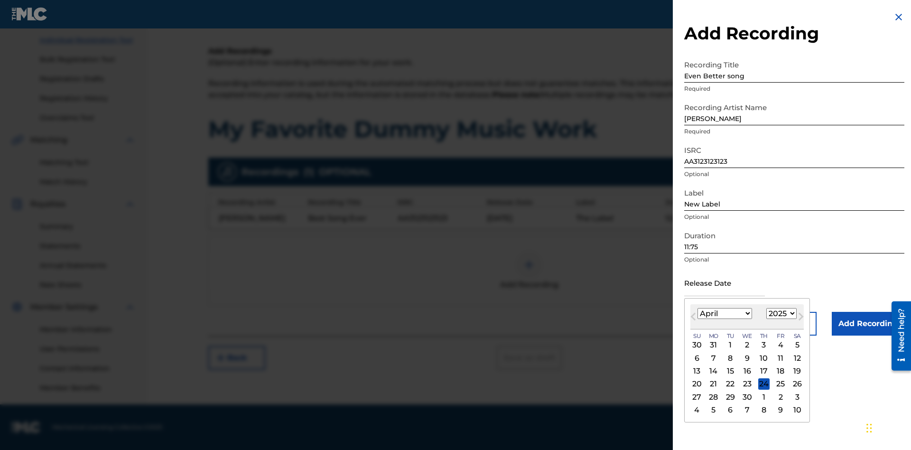
click at [780, 314] on select "1900 1901 1902 1903 1904 1905 1906 1907 1908 1909 1910 1911 1912 1913 1914 1915…" at bounding box center [782, 313] width 30 height 11
click at [763, 345] on div "1" at bounding box center [764, 344] width 11 height 11
click at [868, 324] on input "Add Recording" at bounding box center [868, 324] width 73 height 24
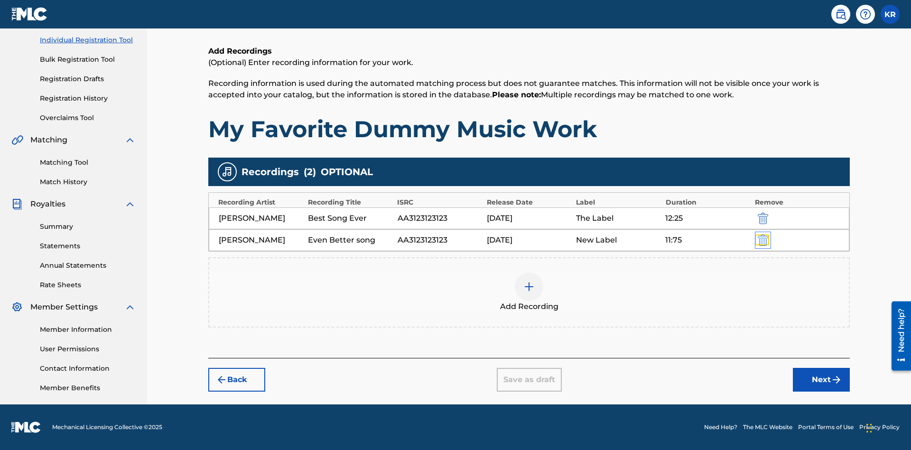
click at [762, 240] on img "submit" at bounding box center [763, 239] width 10 height 11
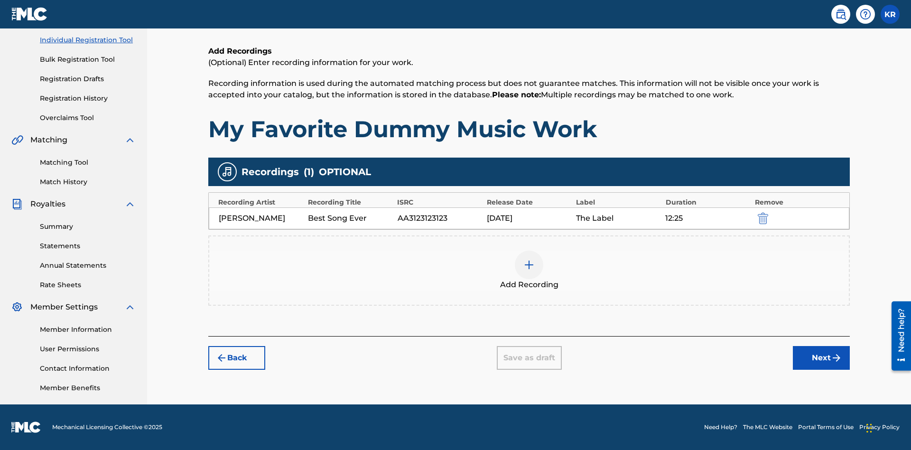
click at [529, 271] on div at bounding box center [529, 265] width 28 height 28
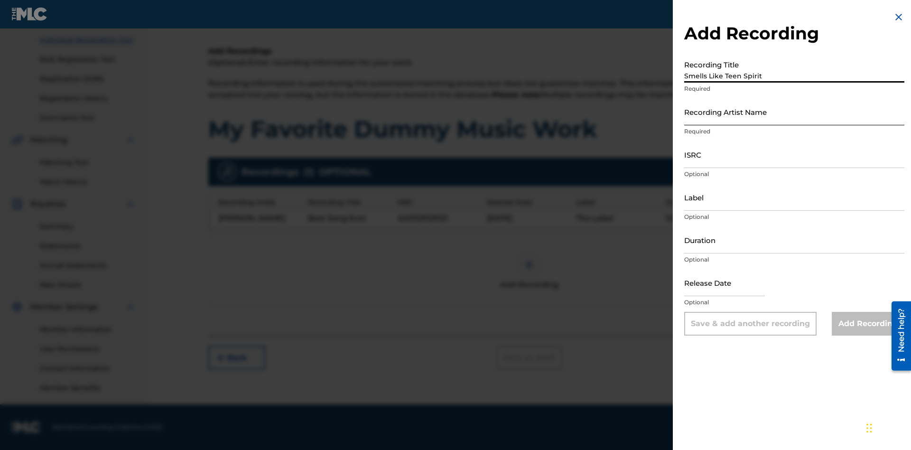
type input "Smells Like Teen Spirit"
click at [795, 112] on input "Recording Artist Name" at bounding box center [794, 111] width 220 height 27
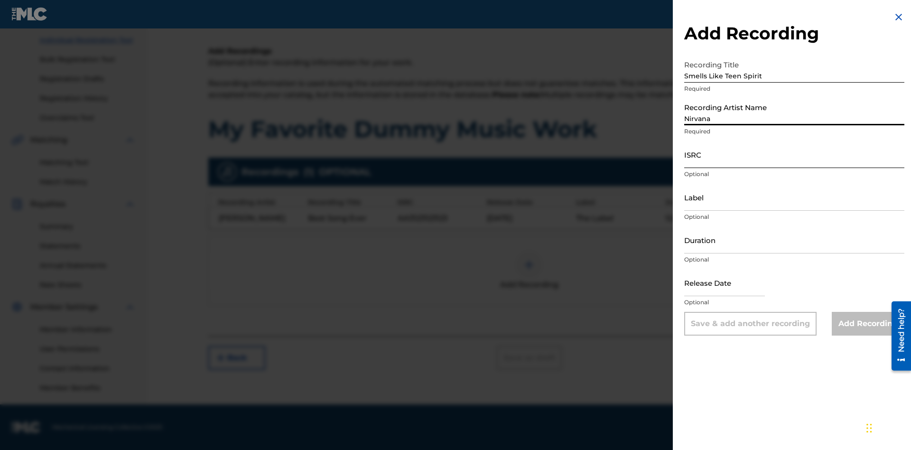
type input "Nirvana"
click at [795, 154] on input "ISRC" at bounding box center [794, 154] width 220 height 27
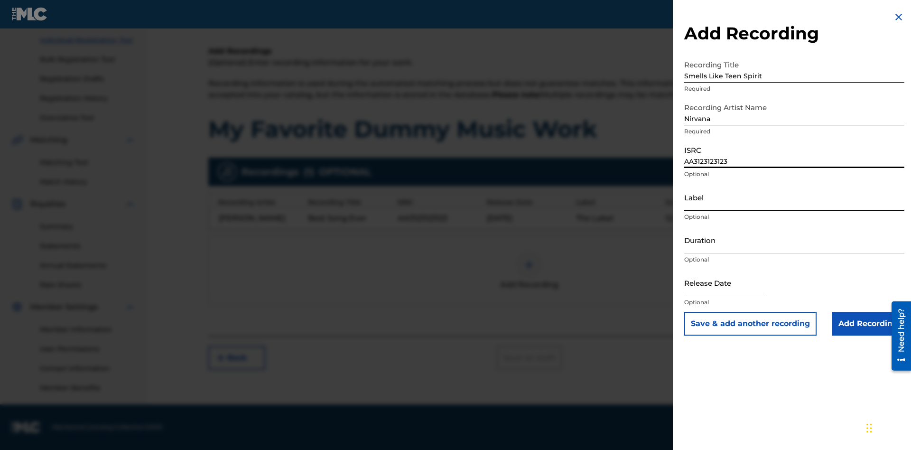
type input "AA3123123123"
click at [795, 197] on input "Label" at bounding box center [794, 197] width 220 height 27
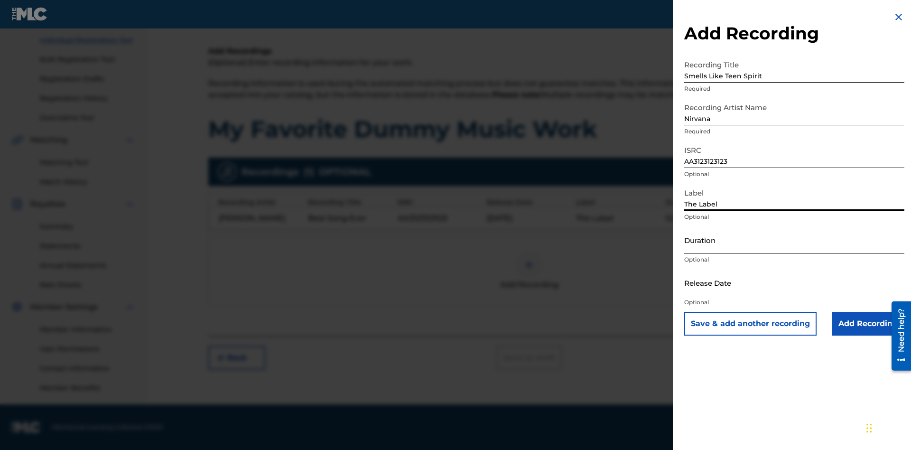
type input "The Label"
click at [795, 240] on input "Duration" at bounding box center [794, 239] width 220 height 27
type input "1"
click at [795, 240] on input "1" at bounding box center [794, 239] width 220 height 27
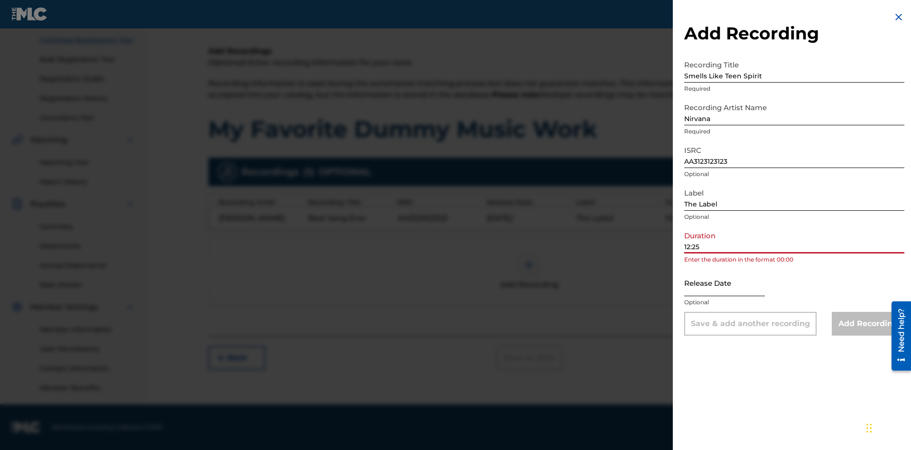
click at [732, 283] on input "text" at bounding box center [724, 282] width 81 height 27
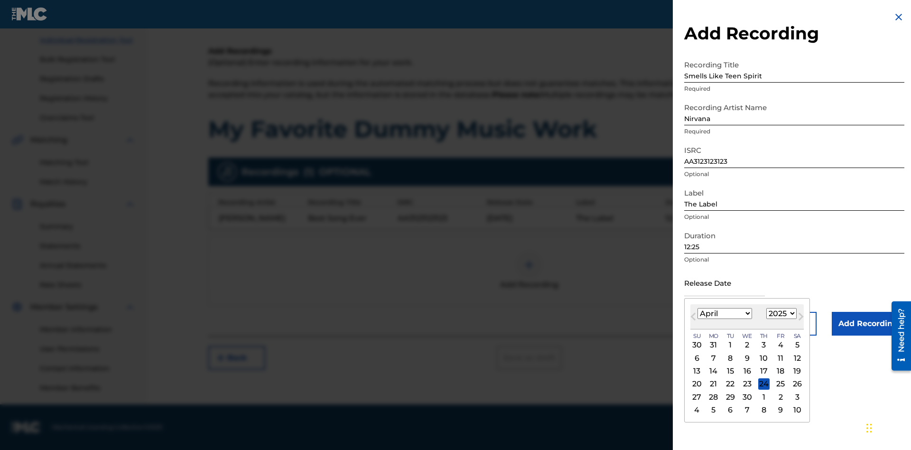
click at [780, 314] on select "1900 1901 1902 1903 1904 1905 1906 1907 1908 1909 1910 1911 1912 1913 1914 1915…" at bounding box center [782, 313] width 30 height 11
click at [868, 324] on input "Add Recording" at bounding box center [868, 324] width 73 height 24
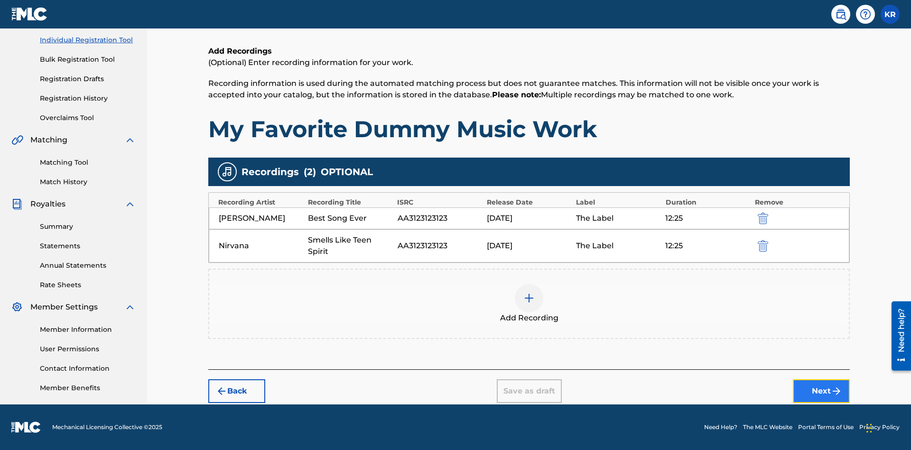
click at [822, 391] on button "Next" at bounding box center [821, 391] width 57 height 24
